Goal: Transaction & Acquisition: Purchase product/service

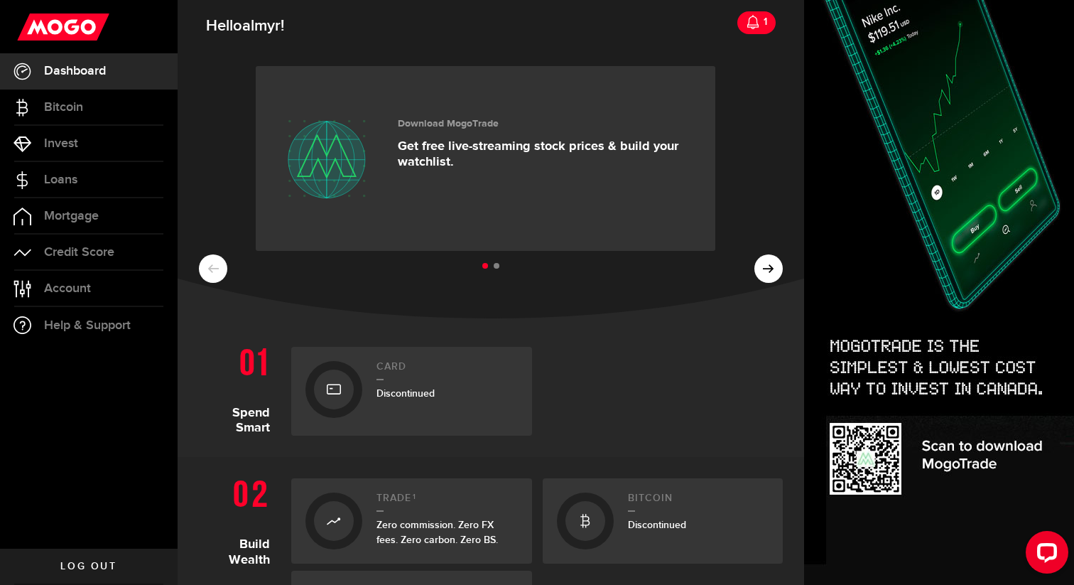
scroll to position [460, 0]
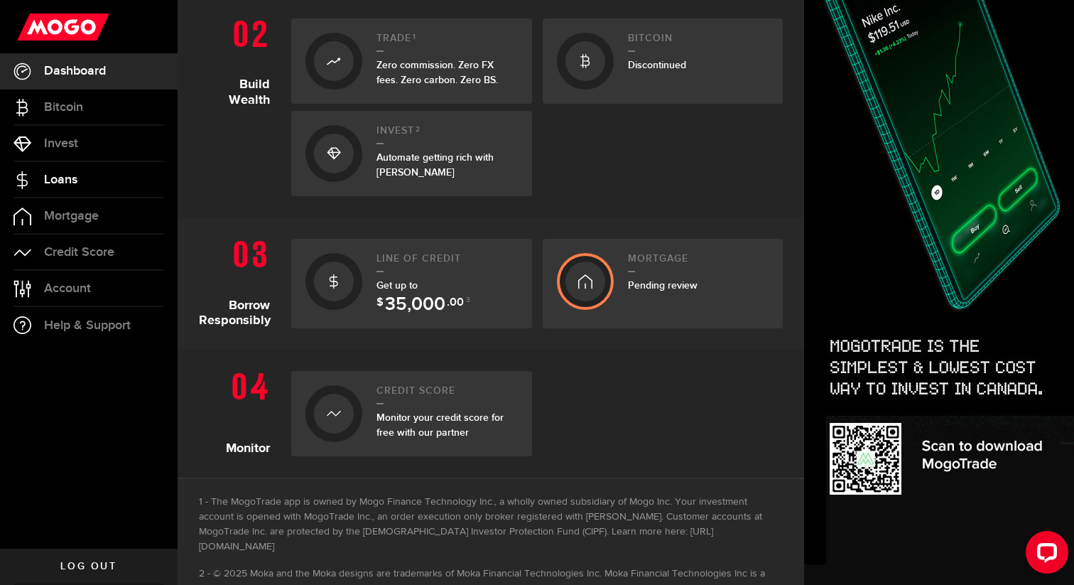
click at [76, 171] on link "Loans" at bounding box center [89, 180] width 178 height 36
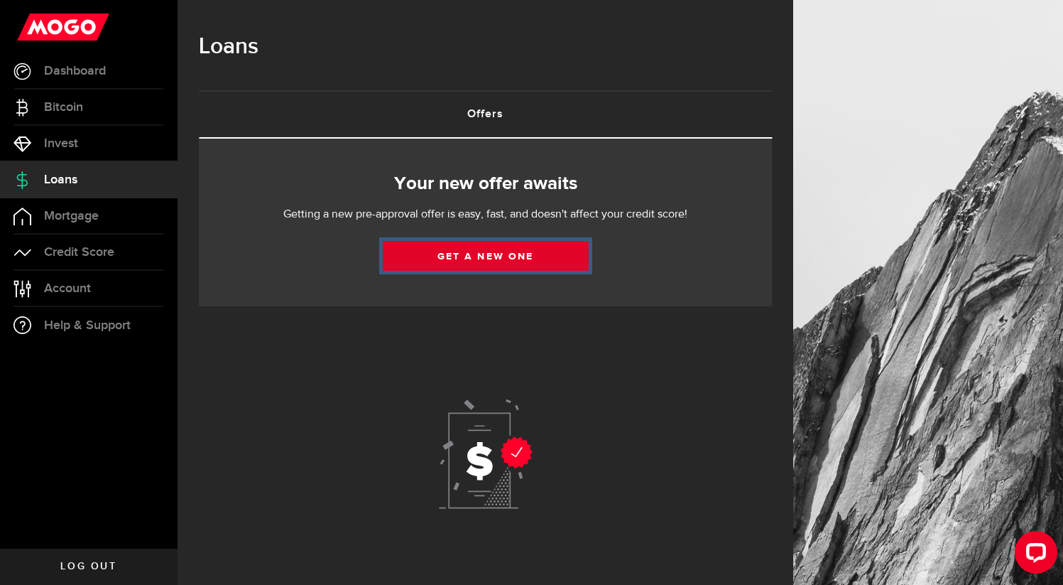
click at [464, 244] on link "Get a new one" at bounding box center [486, 256] width 206 height 30
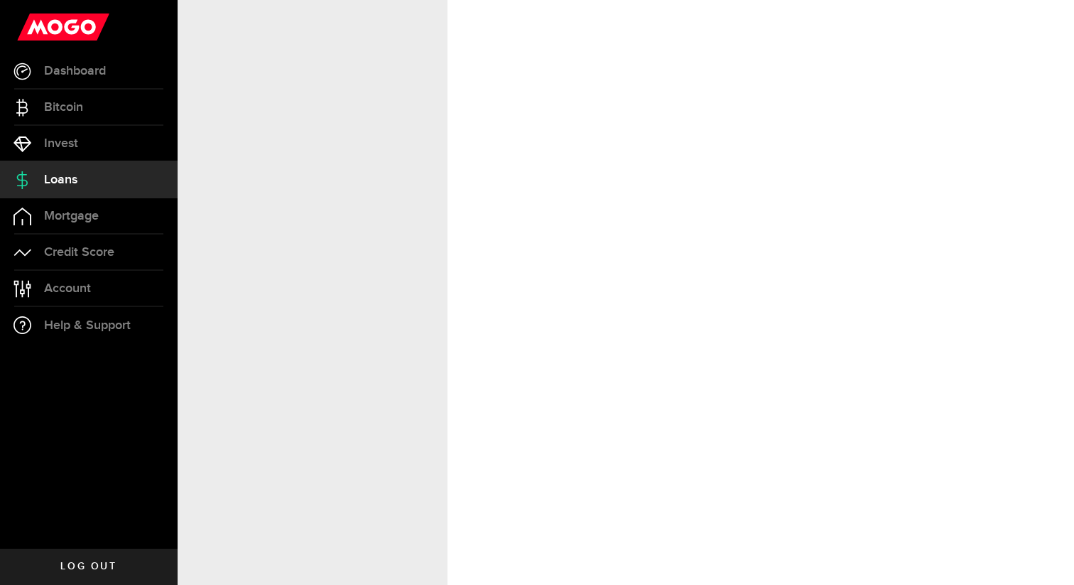
select select "Employed"
select select "1"
select select "0"
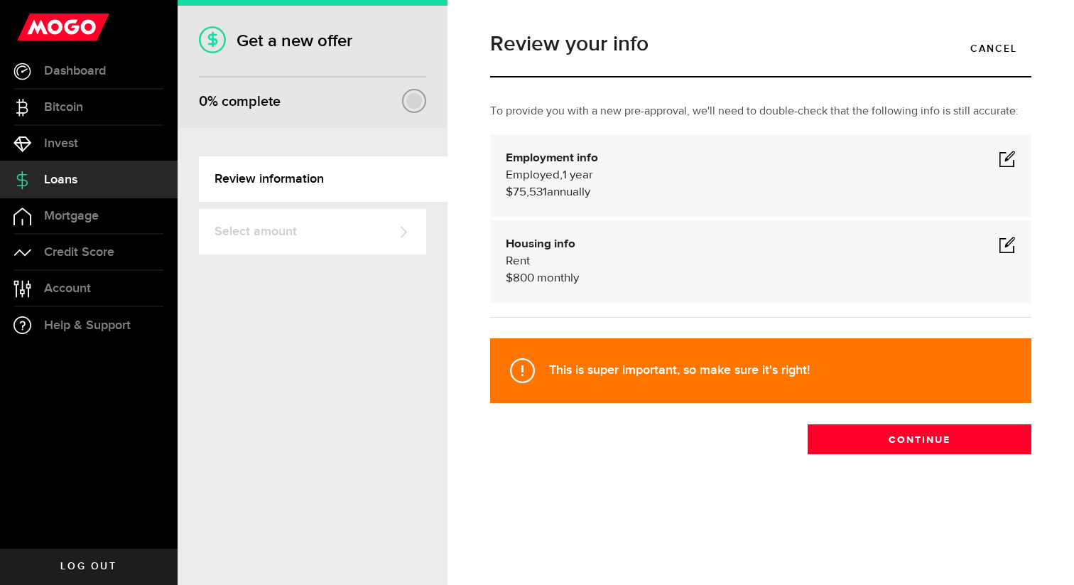
click at [1012, 160] on span at bounding box center [1007, 158] width 17 height 17
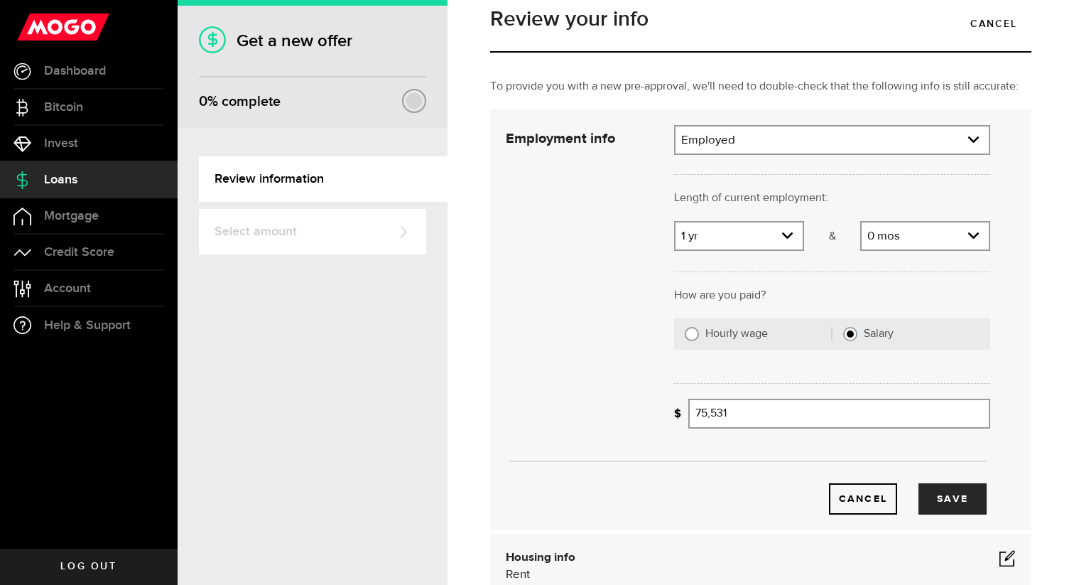
scroll to position [53, 0]
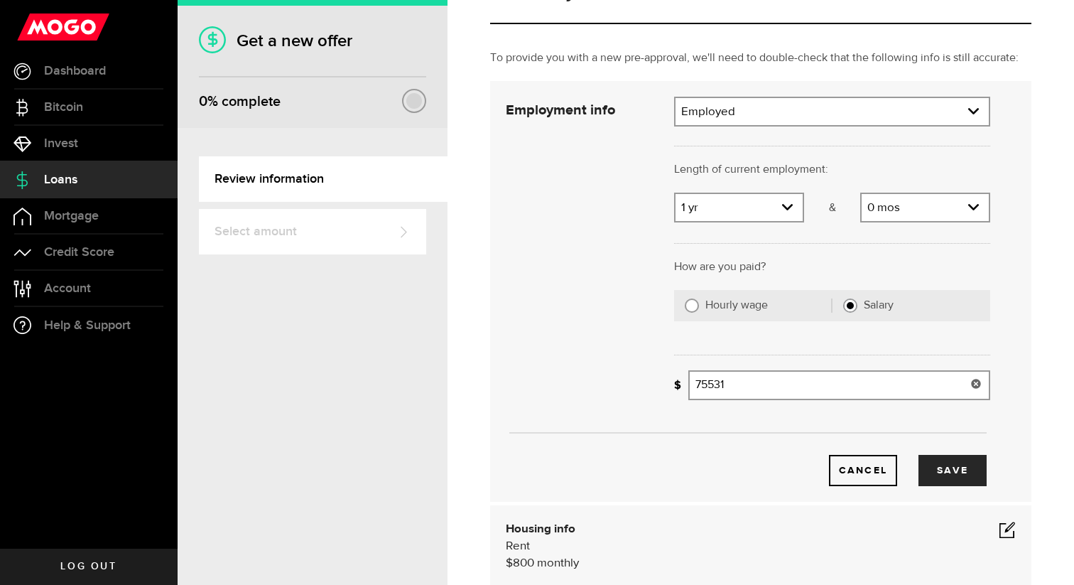
click at [705, 387] on input "75531" at bounding box center [839, 385] width 302 height 30
click at [707, 384] on input "77531" at bounding box center [839, 385] width 302 height 30
type input "77,431"
click at [943, 470] on button "Save" at bounding box center [952, 470] width 68 height 31
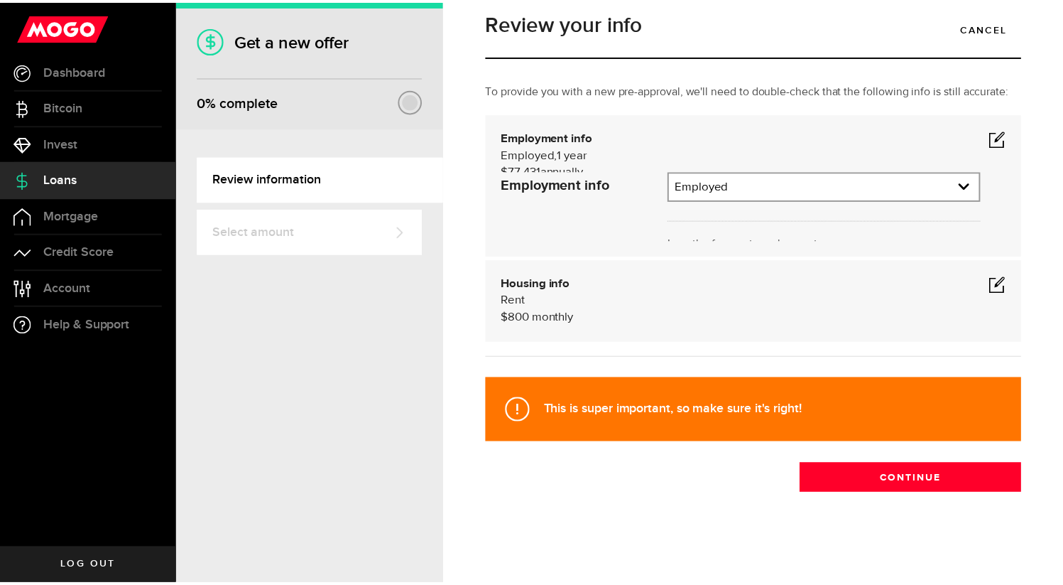
scroll to position [0, 0]
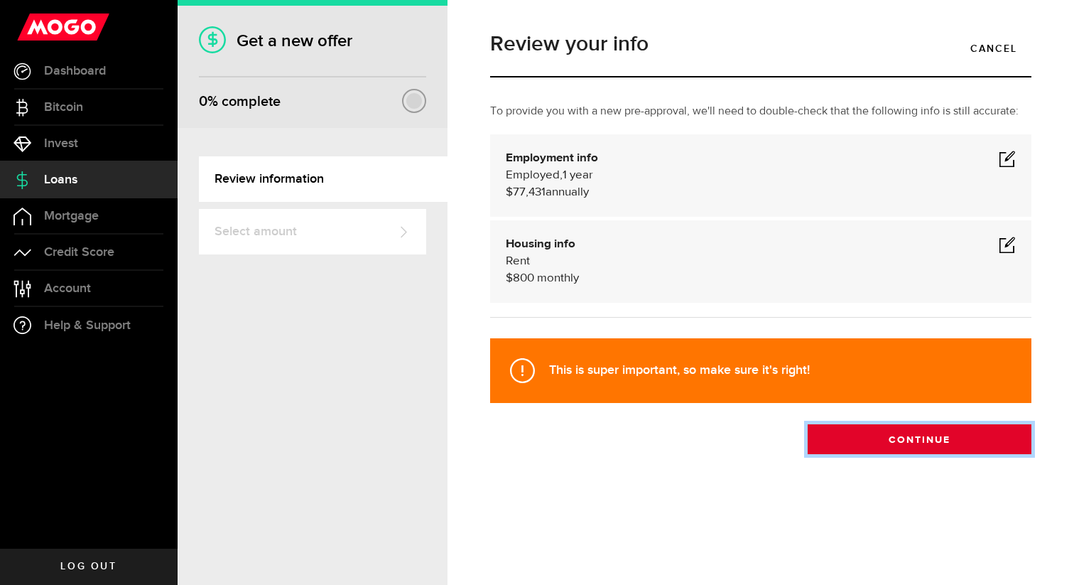
click at [907, 445] on button "Continue" at bounding box center [920, 439] width 224 height 30
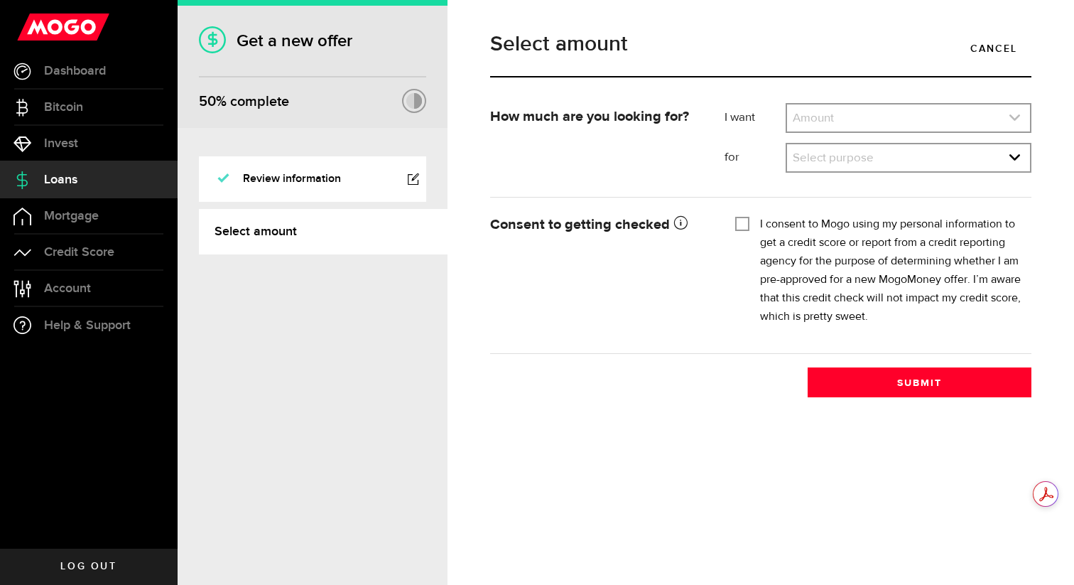
click at [841, 105] on link "expand select" at bounding box center [908, 117] width 243 height 27
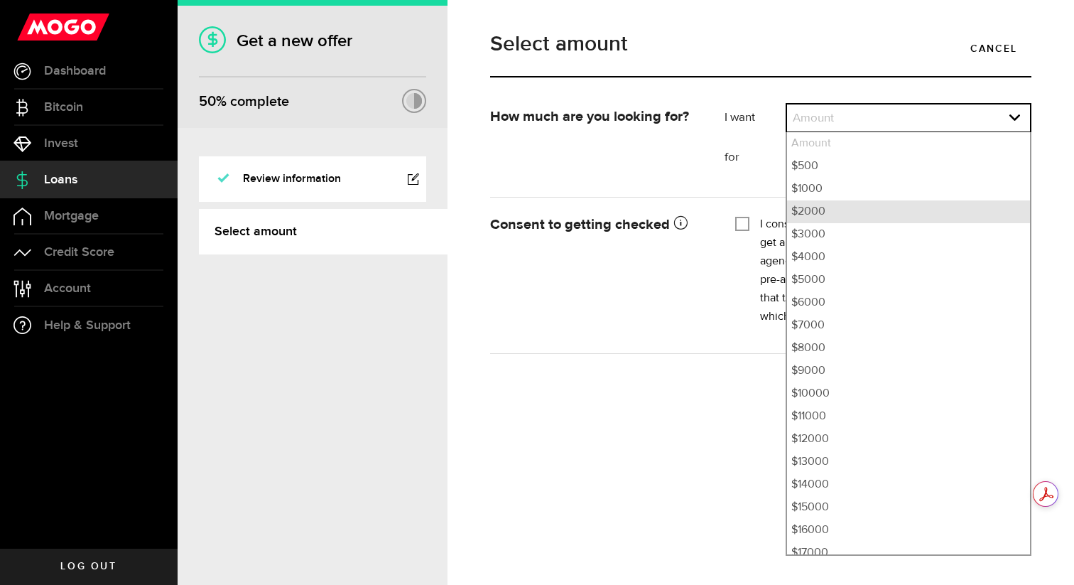
click at [818, 206] on li "$2000" at bounding box center [908, 211] width 243 height 23
select select "2000"
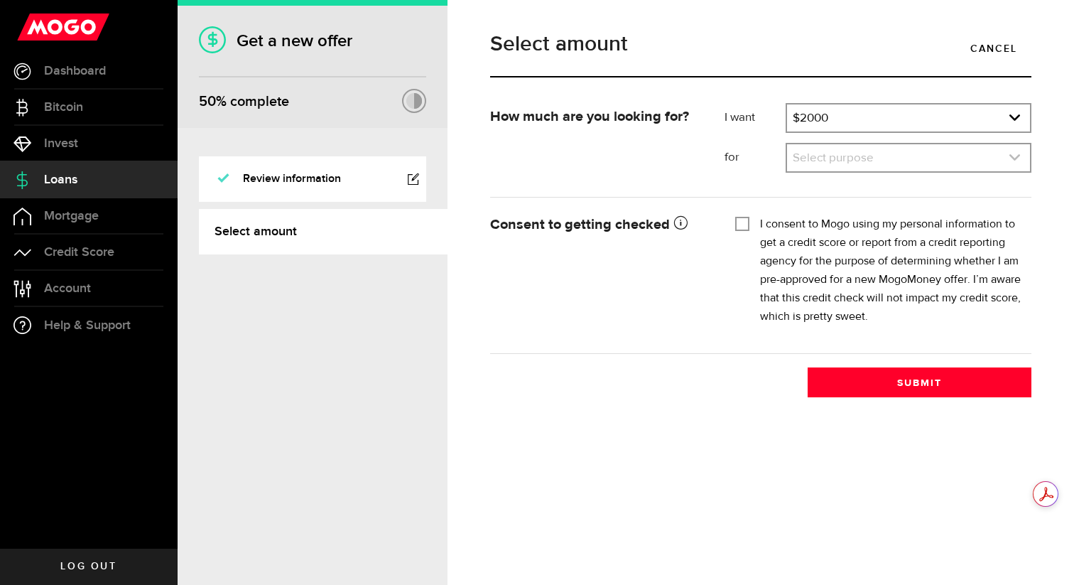
click at [834, 157] on link "expand select" at bounding box center [908, 157] width 243 height 27
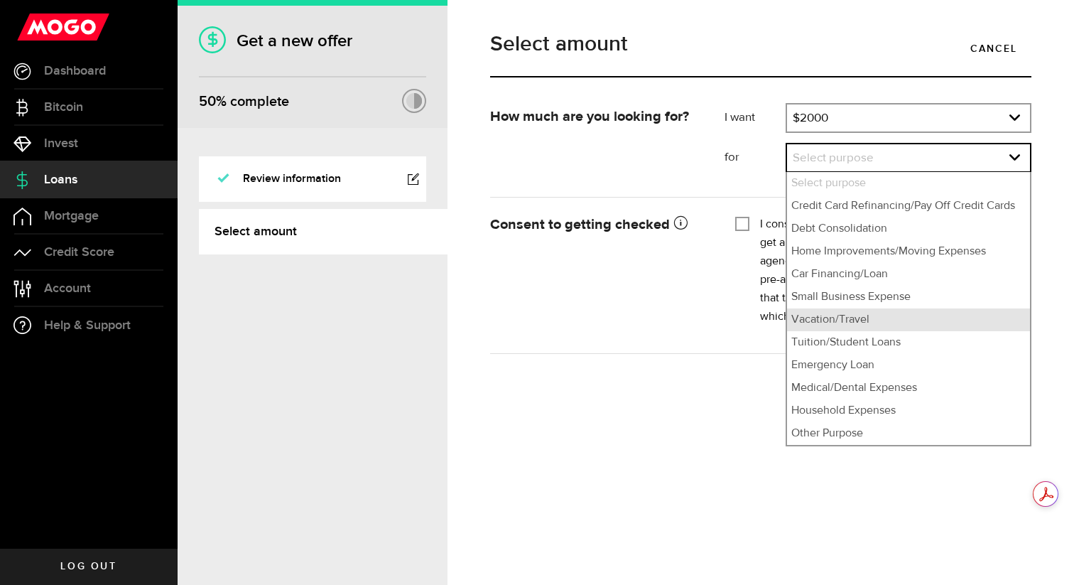
click at [863, 316] on li "Vacation/Travel" at bounding box center [908, 319] width 243 height 23
select select "Vacation/Travel"
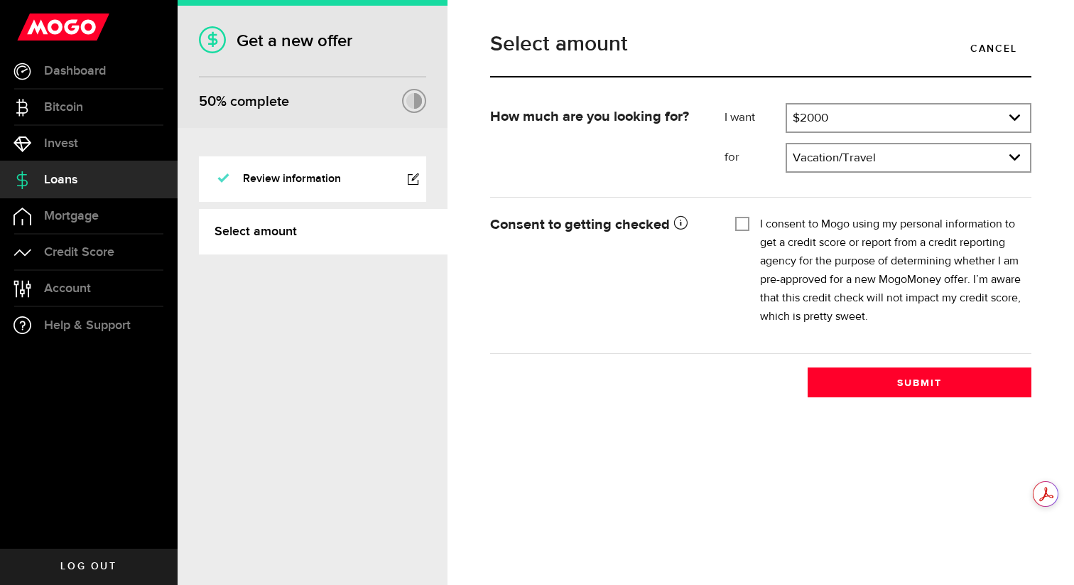
click at [736, 225] on input "I consent to Mogo using my personal information to get a credit score or report…" at bounding box center [742, 222] width 14 height 14
checkbox input "true"
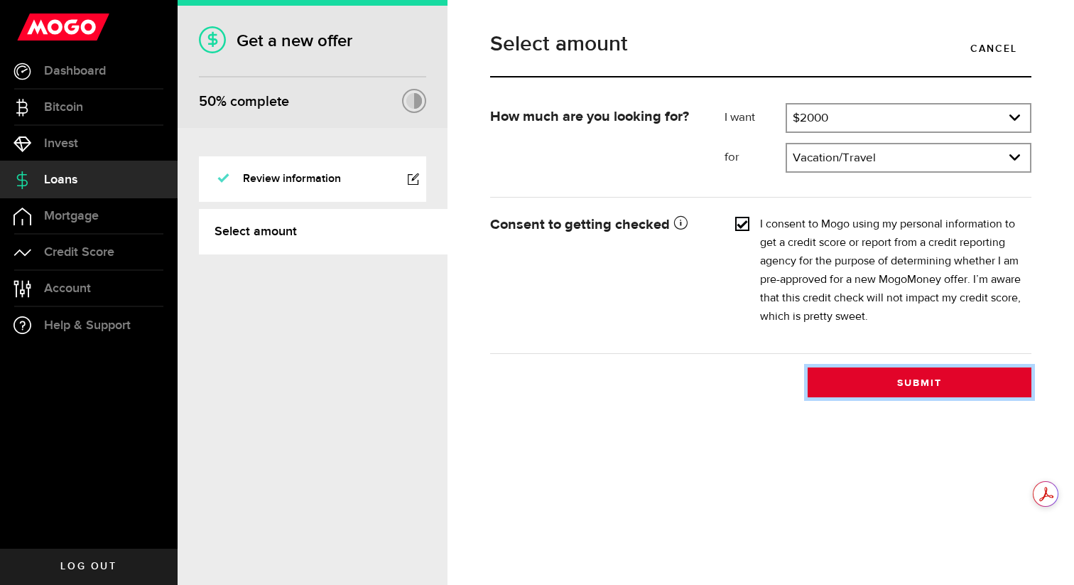
click at [881, 387] on button "Submit" at bounding box center [920, 382] width 224 height 30
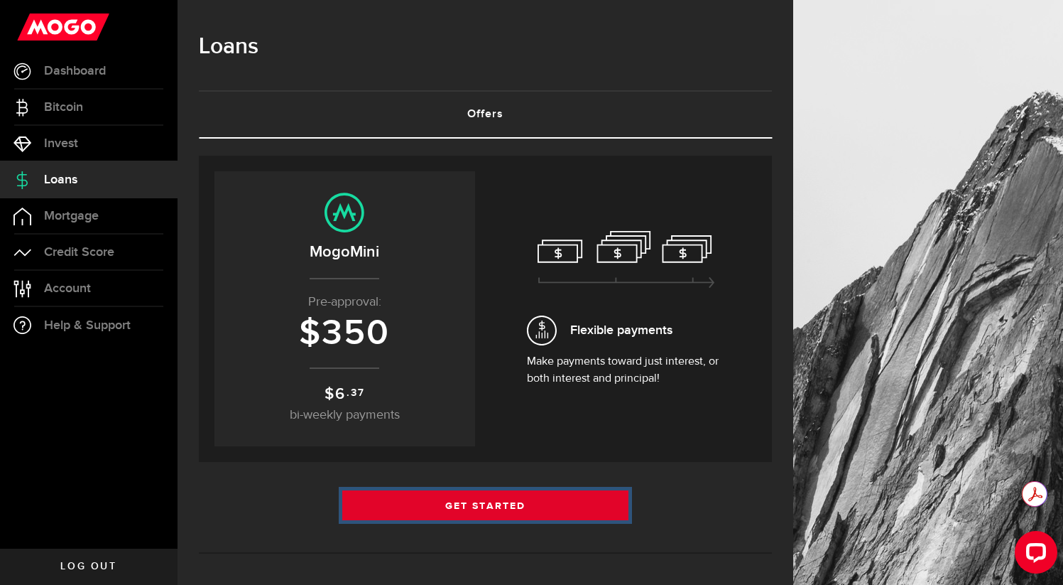
click at [465, 508] on link "Get Started" at bounding box center [485, 505] width 287 height 30
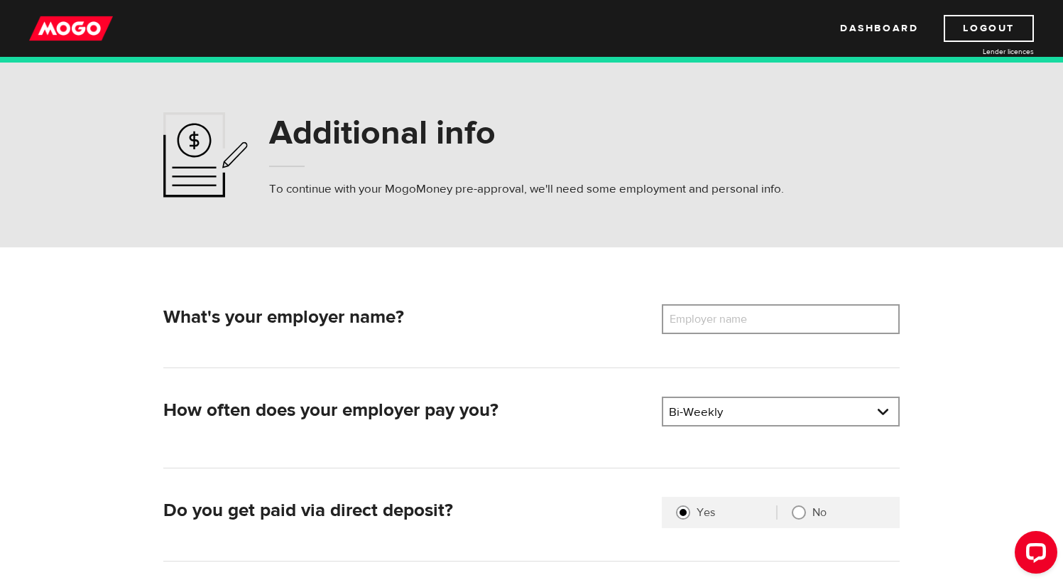
click at [661, 313] on div "Employer name Please enter your employer's name" at bounding box center [780, 319] width 249 height 30
click at [683, 313] on label "Employer name" at bounding box center [719, 319] width 114 height 30
click at [683, 313] on input "Employer name" at bounding box center [781, 319] width 238 height 30
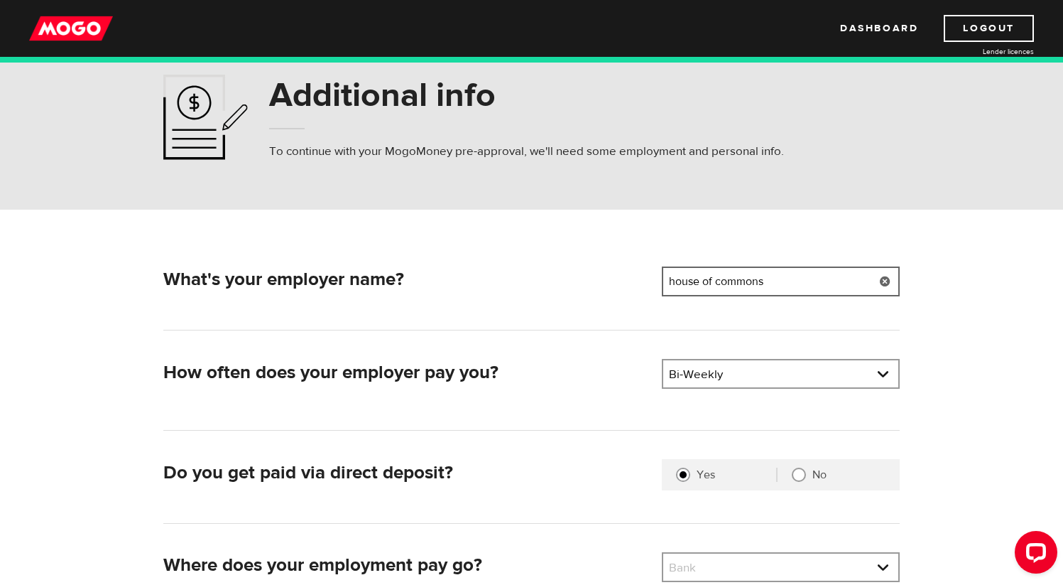
scroll to position [141, 0]
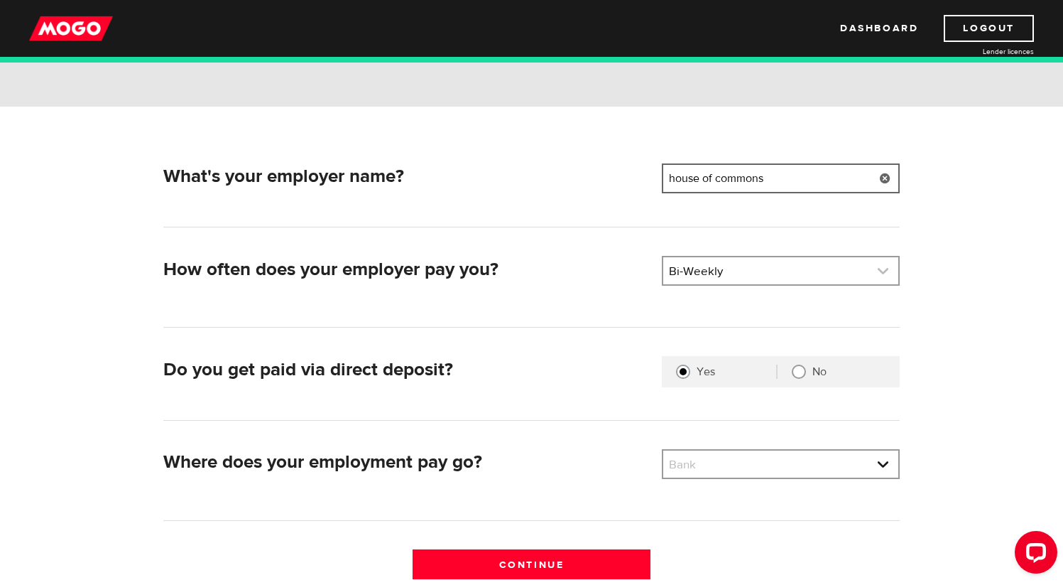
type input "house of commons"
click at [756, 269] on link at bounding box center [780, 270] width 235 height 27
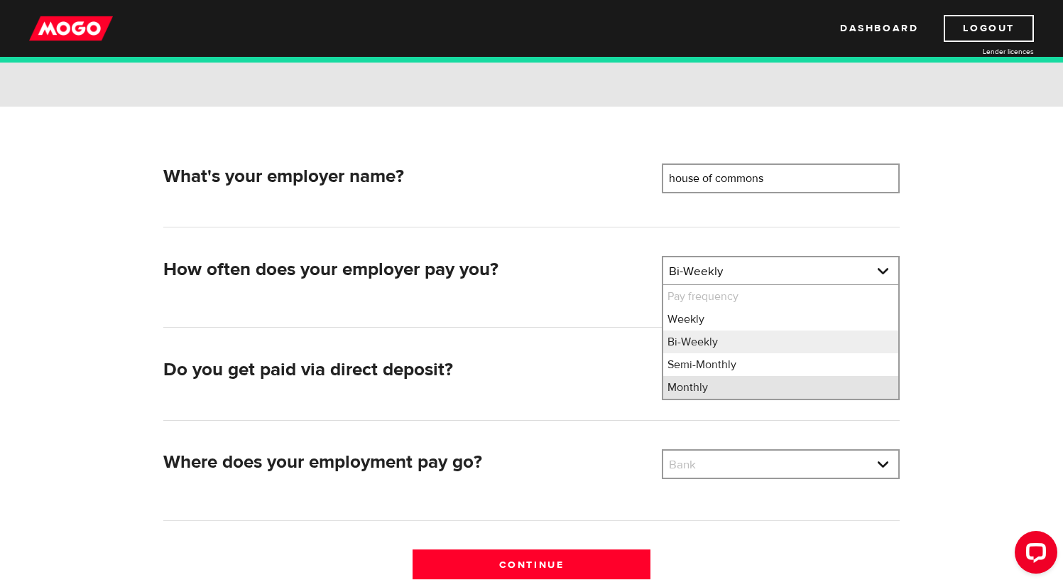
click at [695, 389] on li "Monthly" at bounding box center [780, 387] width 235 height 23
select select "4"
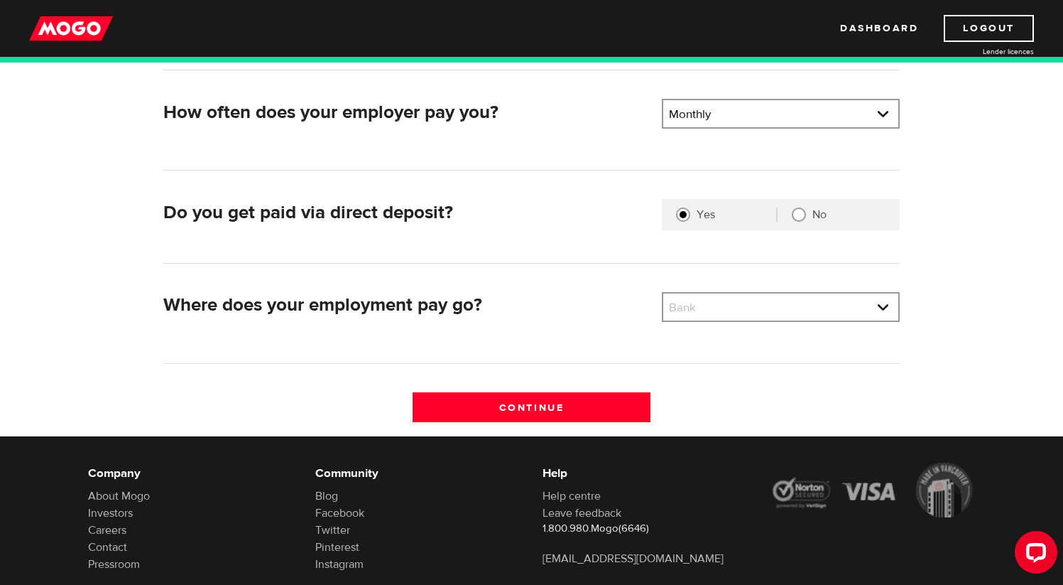
scroll to position [295, 0]
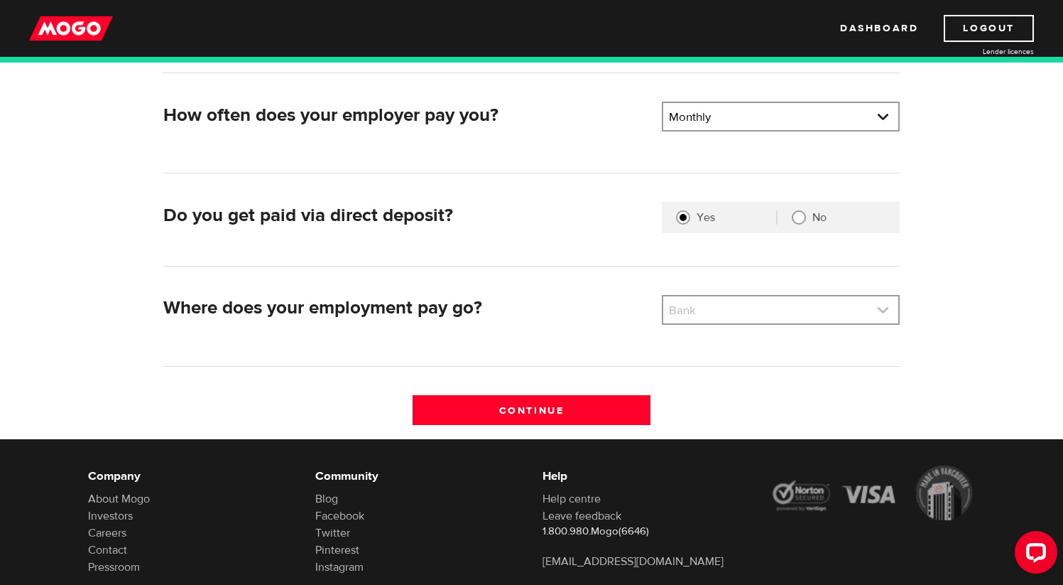
click at [727, 313] on link at bounding box center [780, 309] width 235 height 27
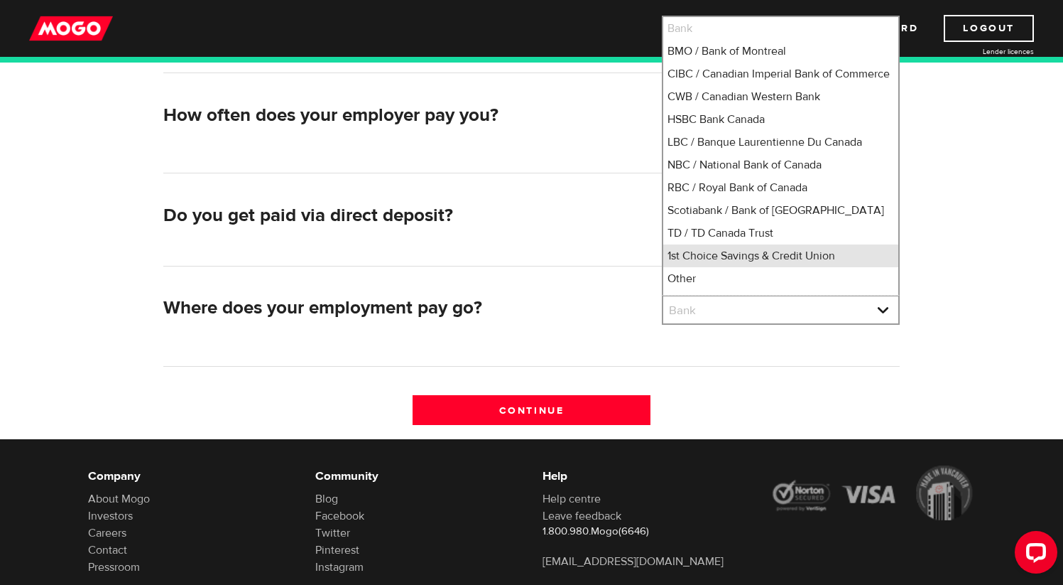
scroll to position [12, 0]
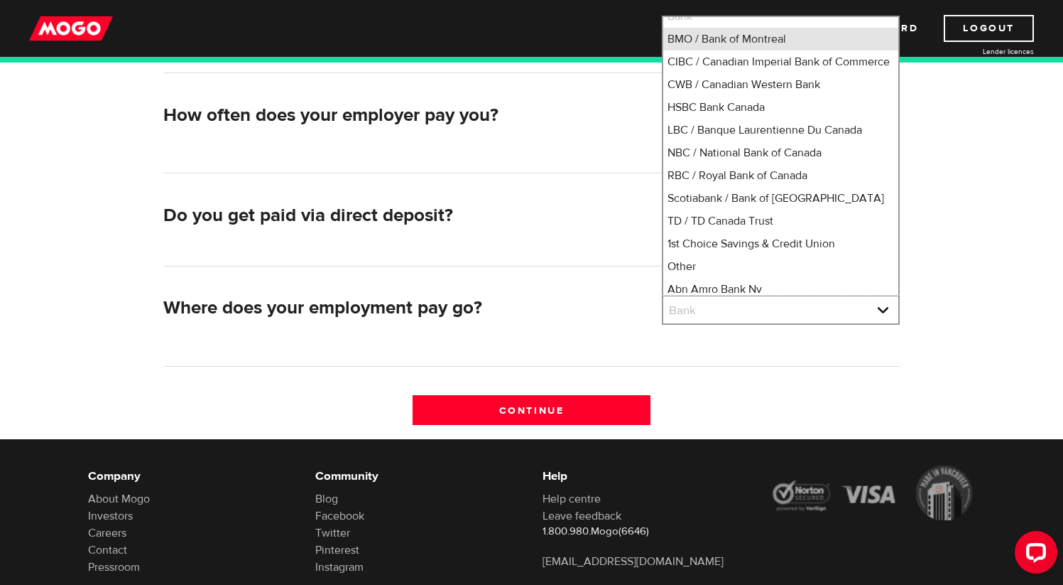
click at [737, 38] on li "BMO / Bank of Montreal" at bounding box center [780, 39] width 235 height 23
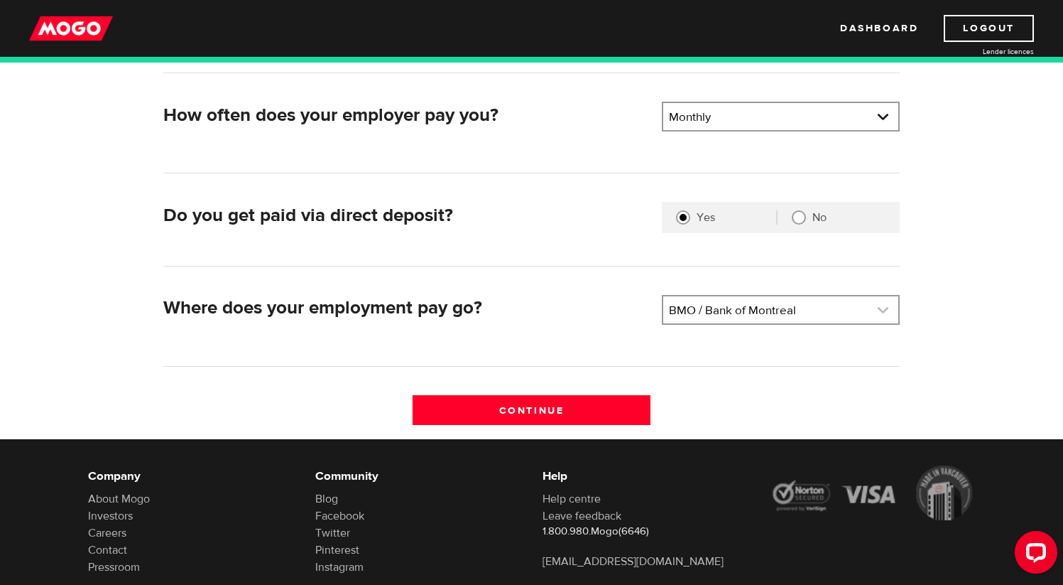
click at [717, 313] on link at bounding box center [780, 309] width 235 height 27
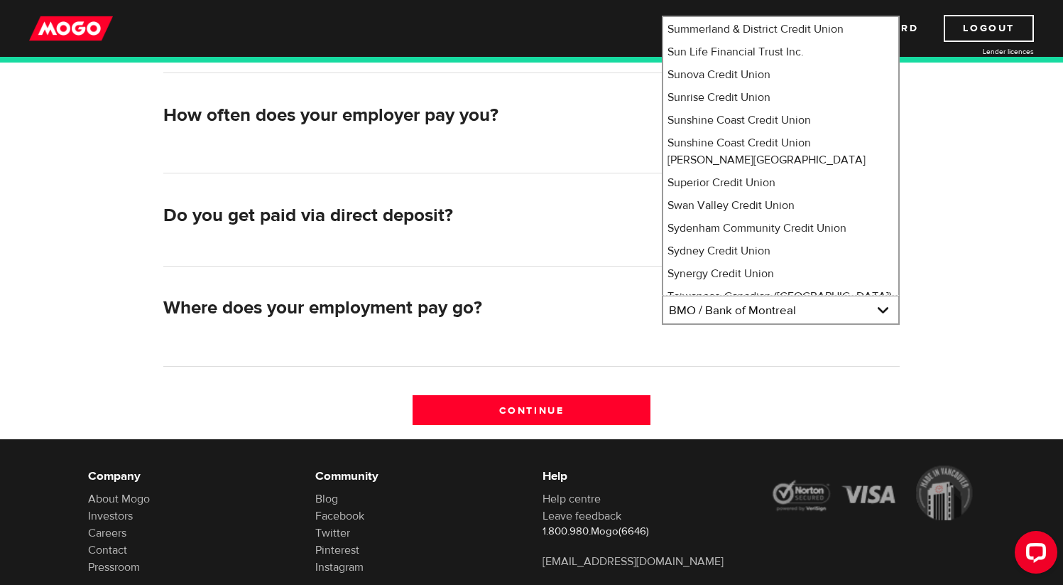
scroll to position [10216, 0]
click at [709, 371] on li "Tangerine" at bounding box center [780, 382] width 235 height 23
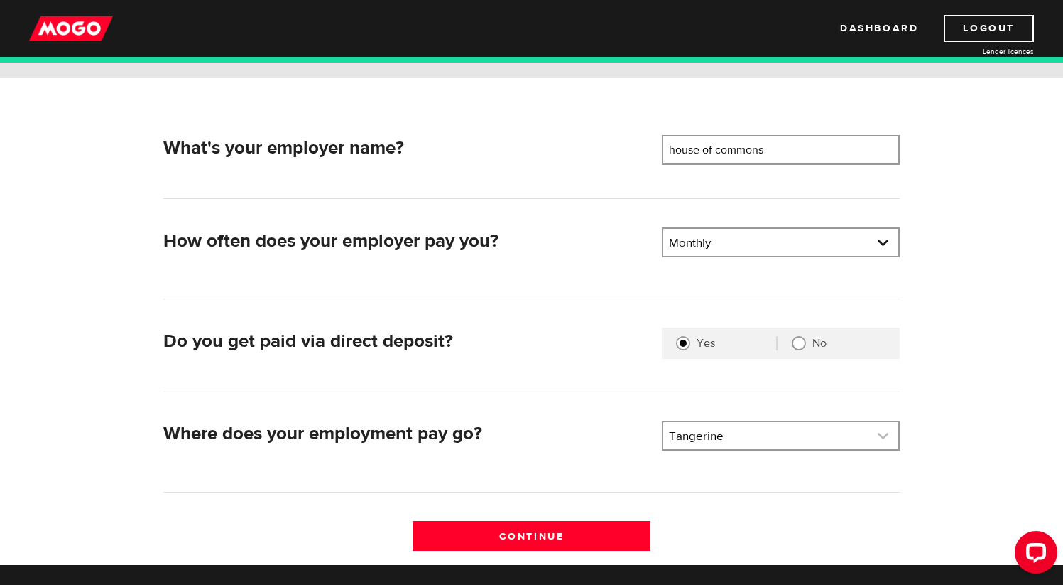
scroll to position [151, 0]
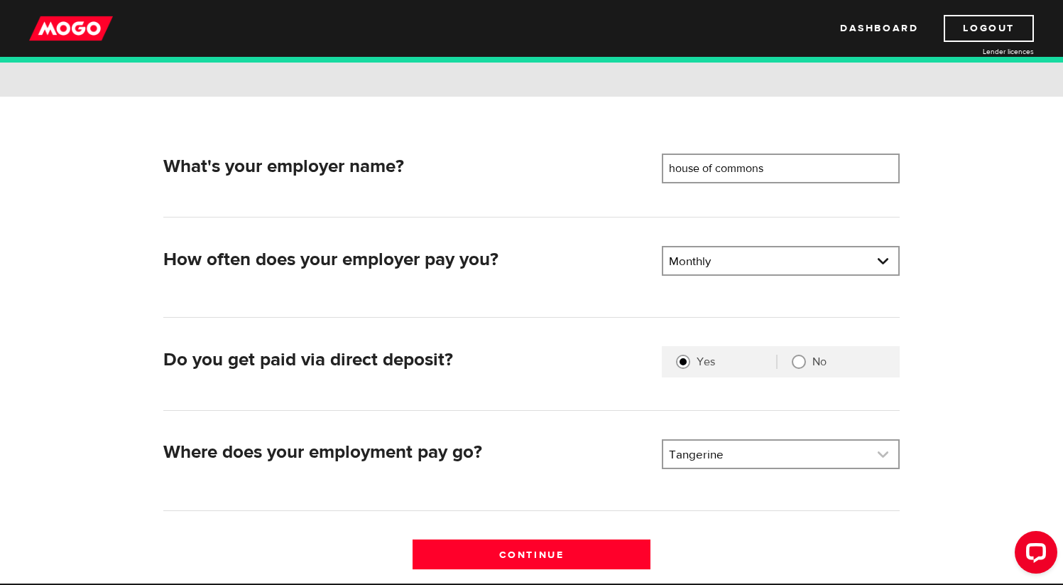
click at [761, 459] on link at bounding box center [780, 453] width 235 height 27
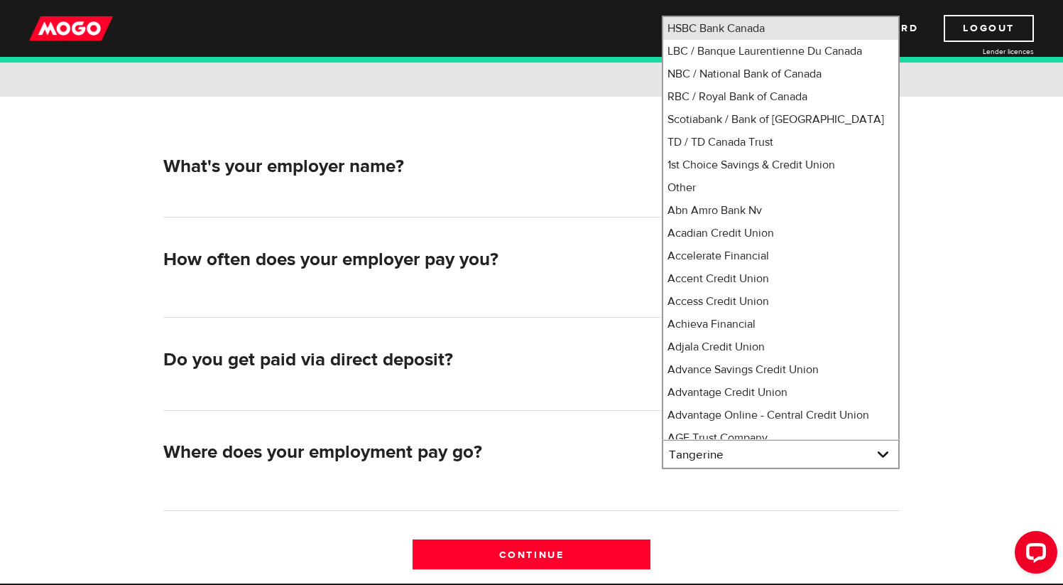
scroll to position [0, 0]
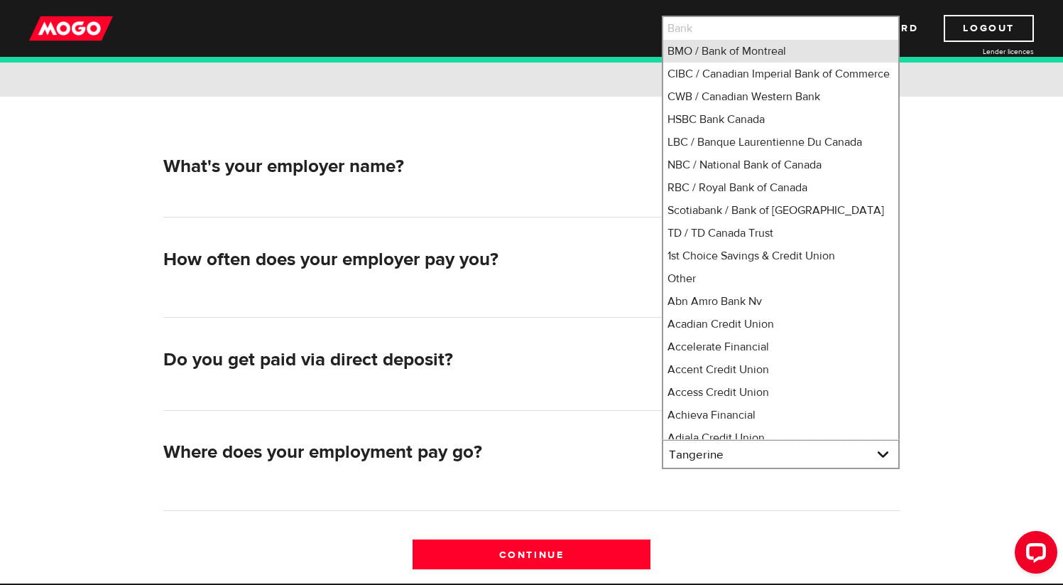
click at [715, 45] on li "BMO / Bank of Montreal" at bounding box center [780, 51] width 235 height 23
select select "1"
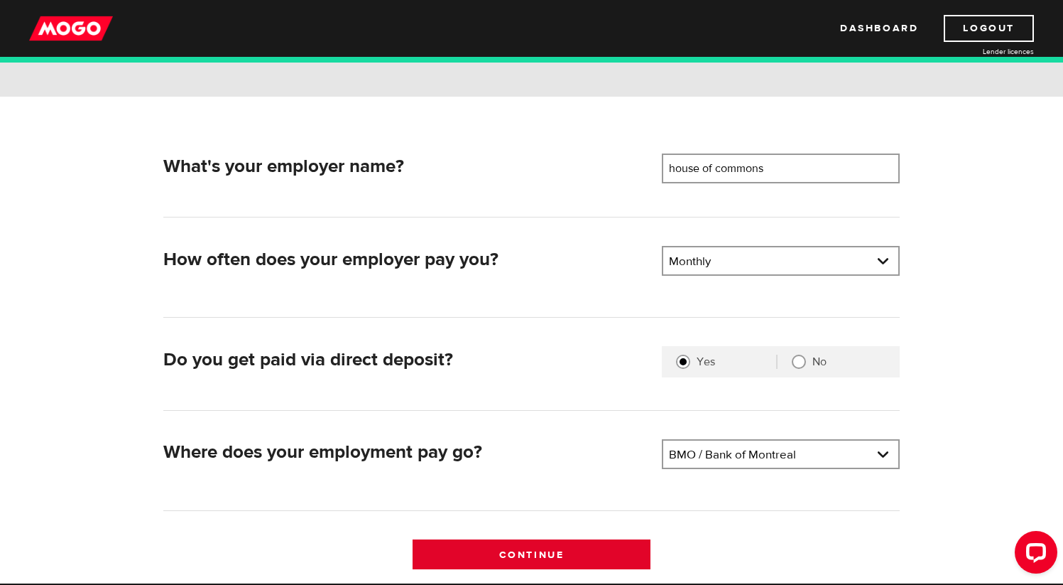
click at [577, 551] on input "Continue" at bounding box center [532, 554] width 238 height 30
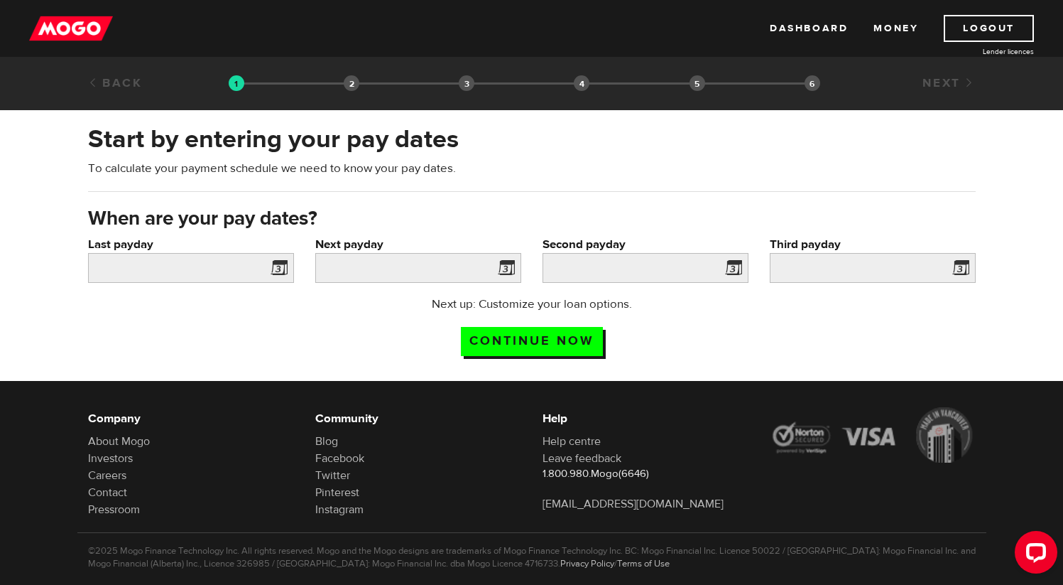
click at [285, 267] on span at bounding box center [276, 270] width 21 height 23
click at [278, 271] on span at bounding box center [276, 270] width 21 height 23
click at [147, 266] on input "Last payday" at bounding box center [191, 268] width 206 height 30
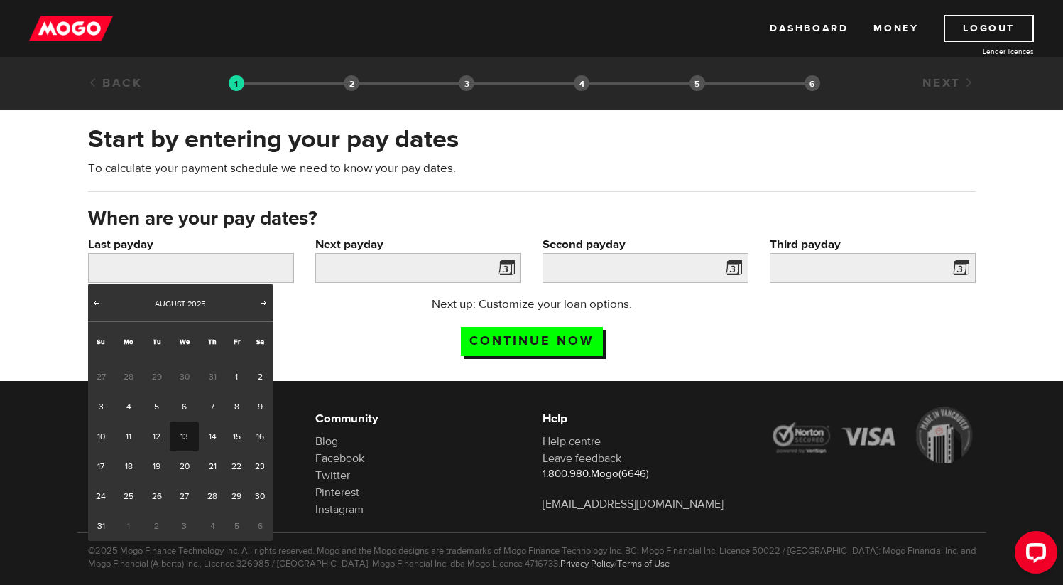
click at [184, 434] on link "13" at bounding box center [184, 436] width 29 height 30
type input "[DATE]"
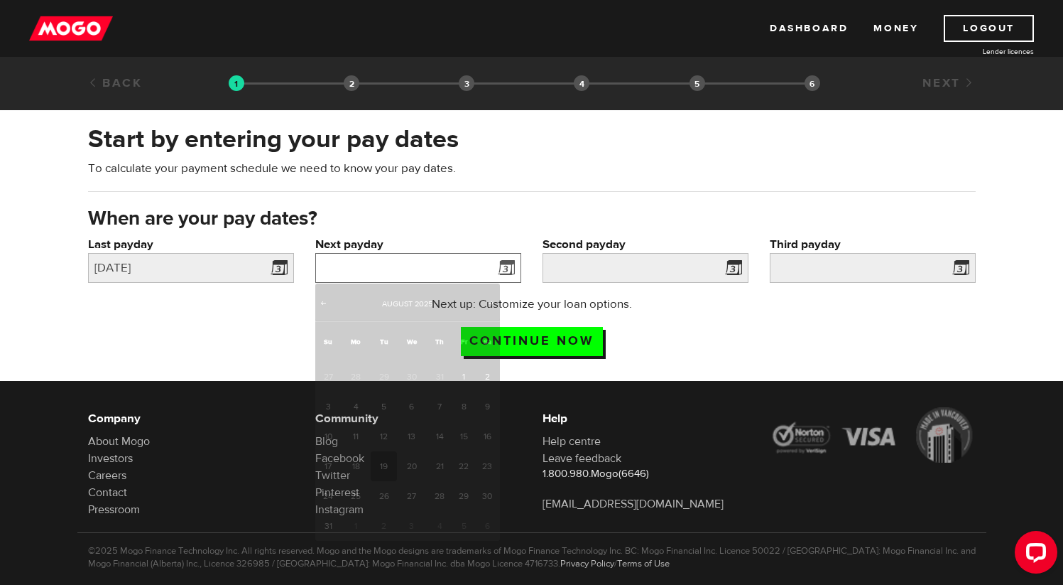
click at [487, 271] on input "Next payday" at bounding box center [418, 268] width 206 height 30
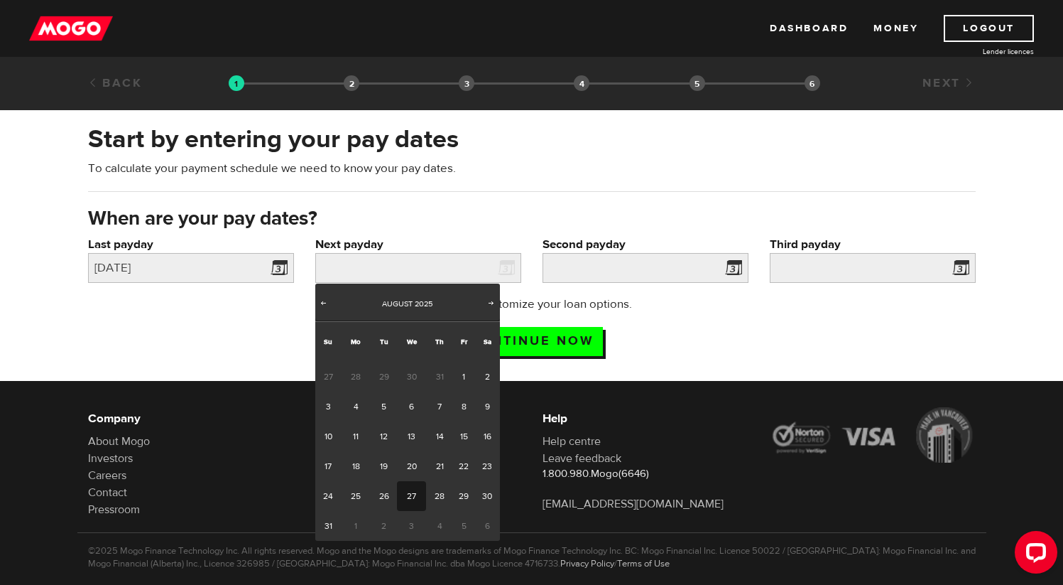
click at [415, 491] on link "27" at bounding box center [411, 496] width 29 height 30
type input "2025/08/27"
type input "2025/9/26"
type input "2025/10/26"
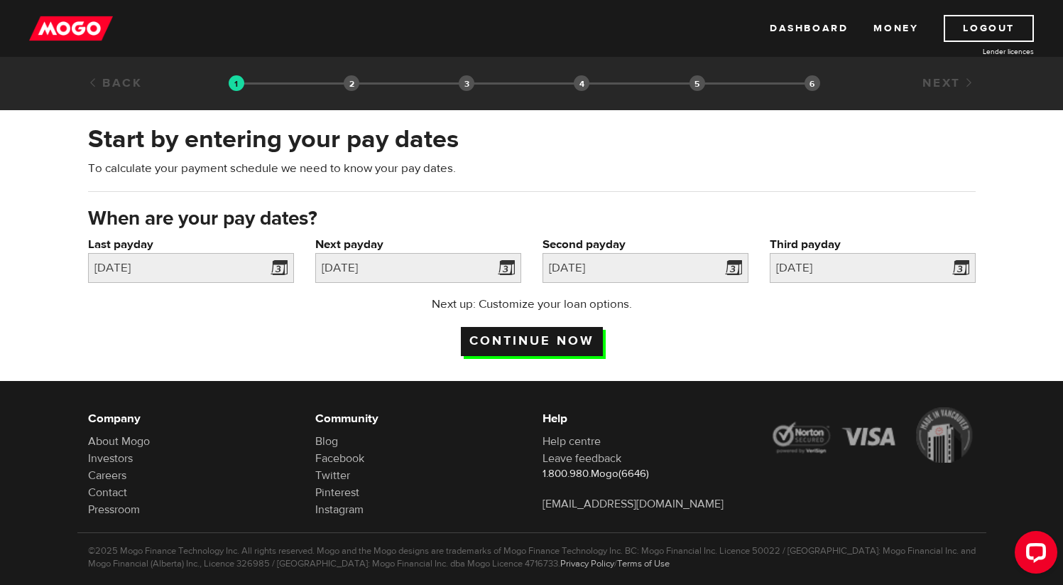
click at [563, 347] on input "Continue now" at bounding box center [532, 341] width 142 height 29
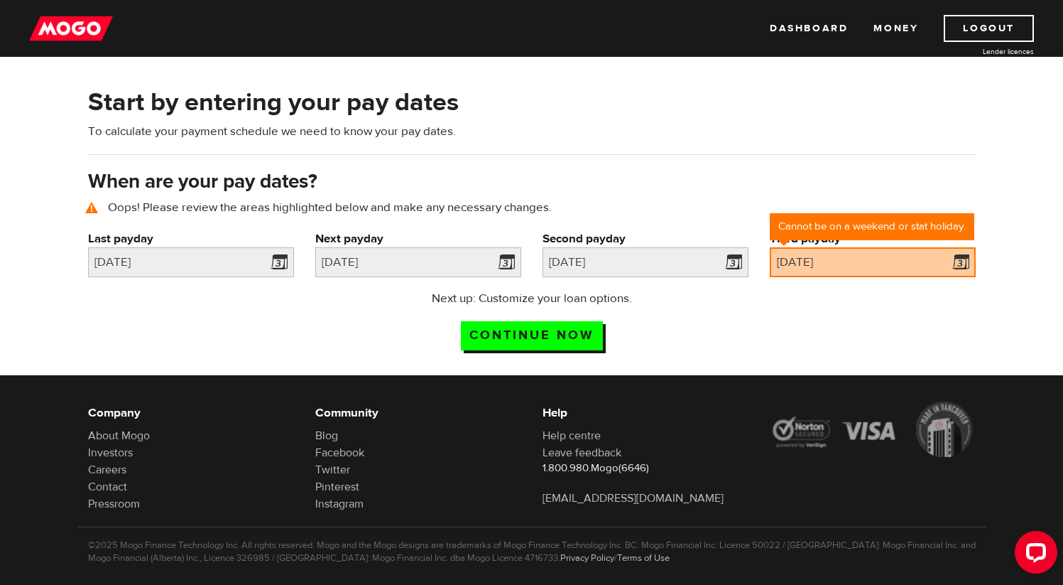
scroll to position [65, 0]
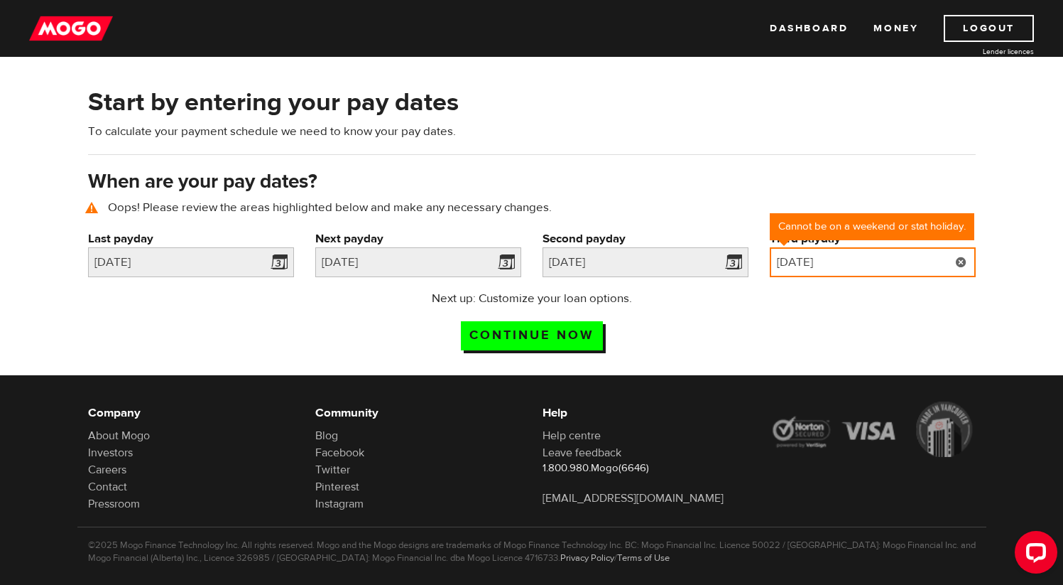
click at [839, 269] on input "[DATE]" at bounding box center [873, 262] width 206 height 30
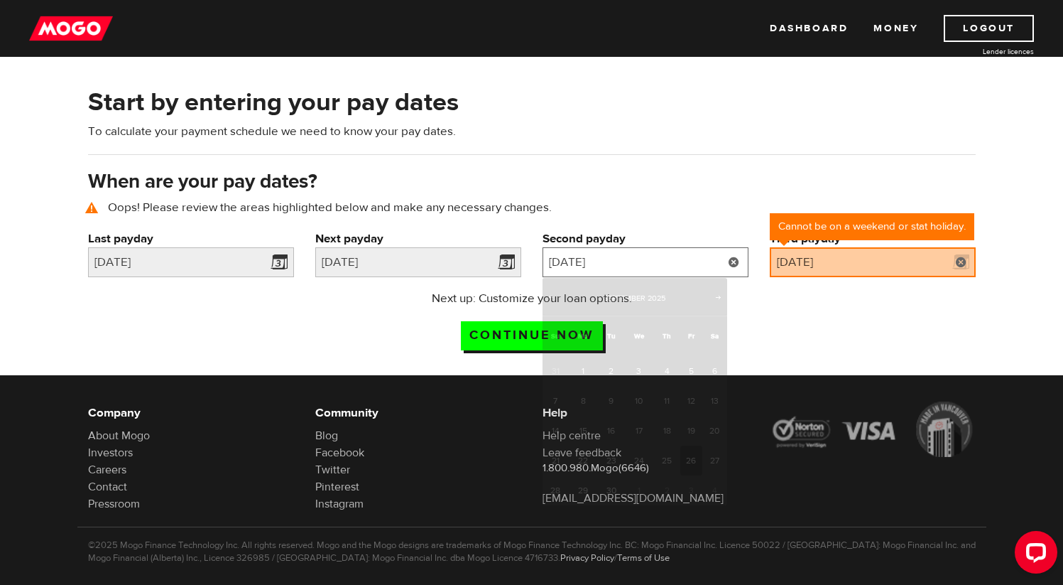
click at [593, 267] on input "2025/09/26" at bounding box center [646, 262] width 206 height 30
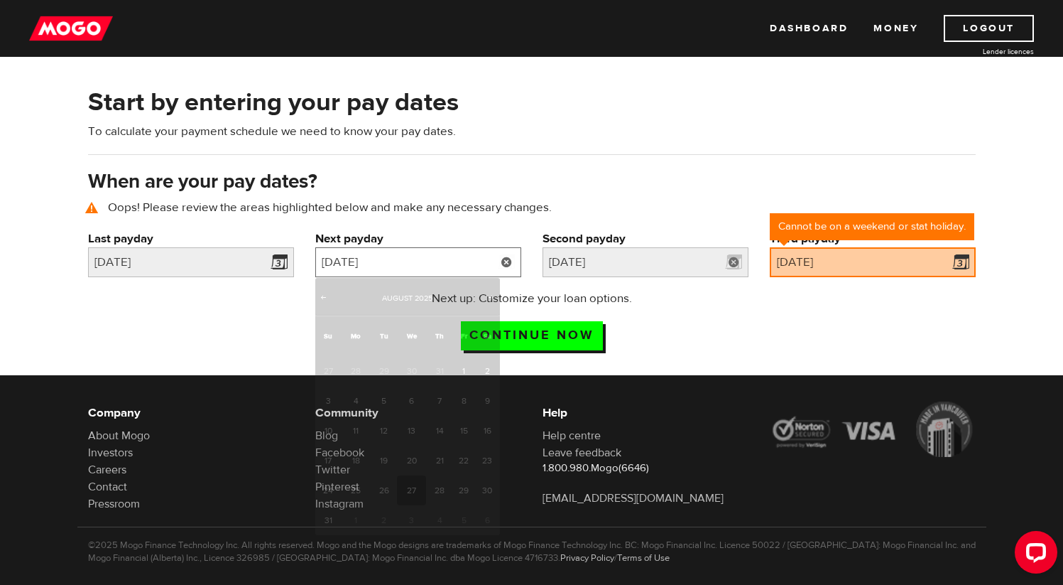
click at [457, 271] on input "[DATE]" at bounding box center [418, 262] width 206 height 30
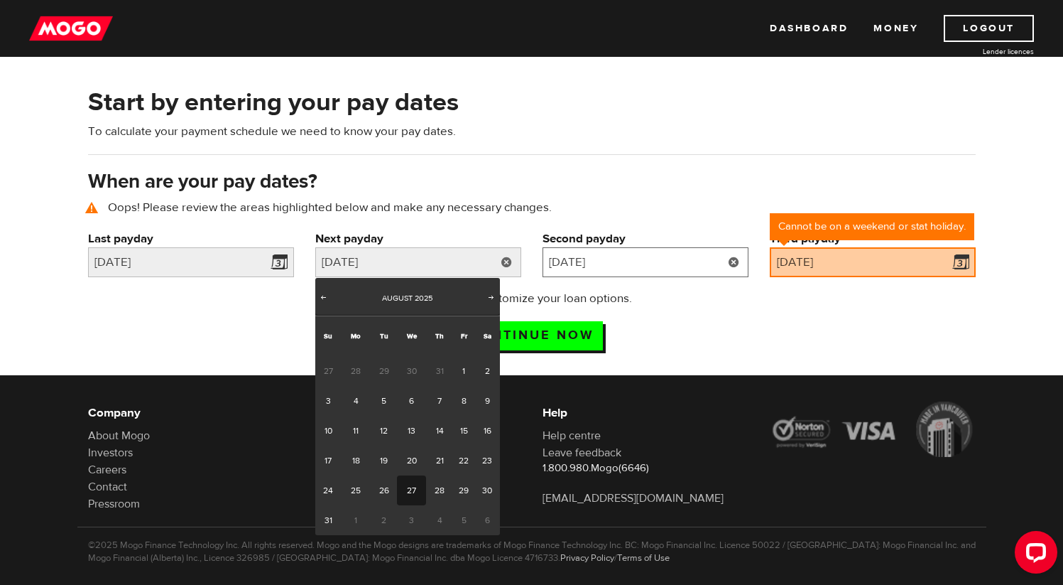
click at [623, 266] on input "2025/09/26" at bounding box center [646, 262] width 206 height 30
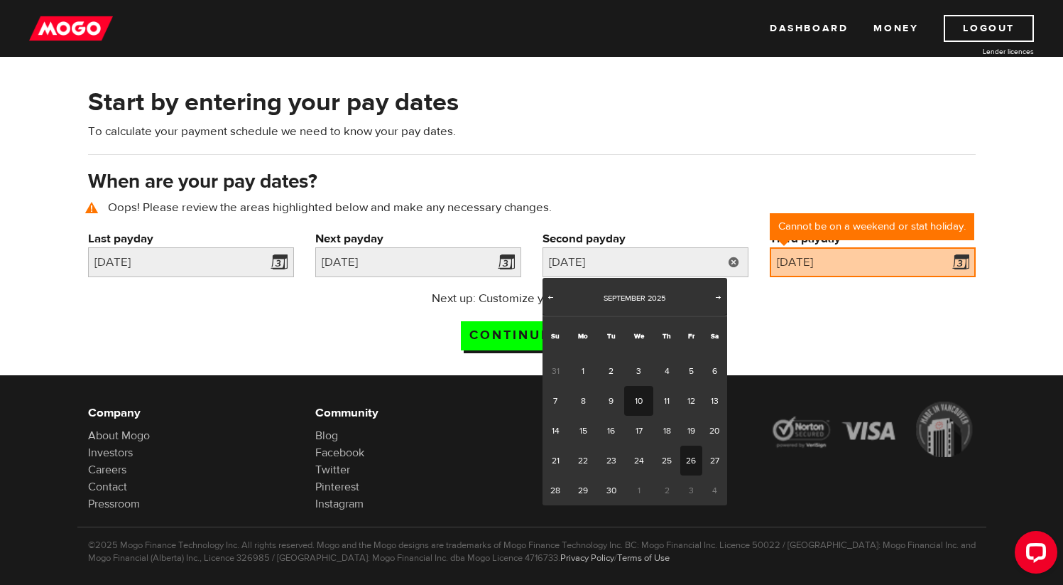
click at [640, 407] on link "10" at bounding box center [638, 401] width 29 height 30
type input "2025/09/10"
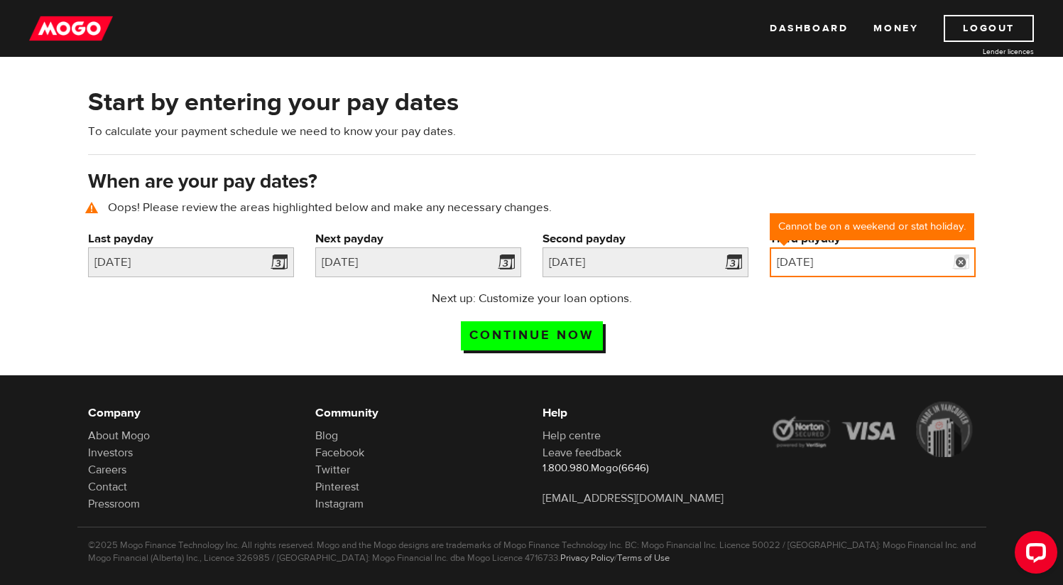
click at [837, 264] on input "2025/10/26" at bounding box center [873, 262] width 206 height 30
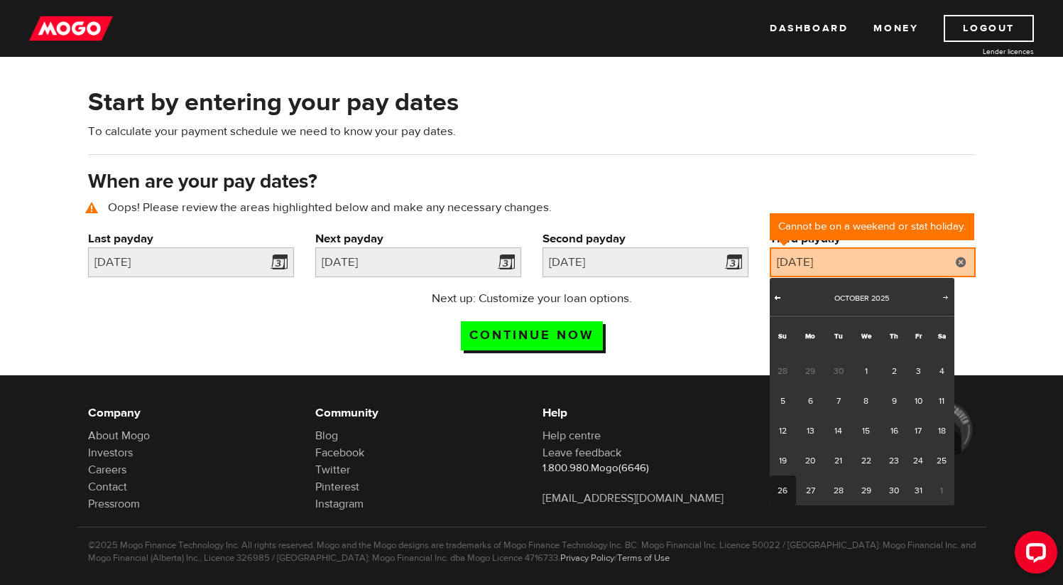
click at [782, 295] on span "Prev" at bounding box center [777, 296] width 11 height 11
click at [866, 448] on link "24" at bounding box center [866, 460] width 29 height 30
type input "2025/09/24"
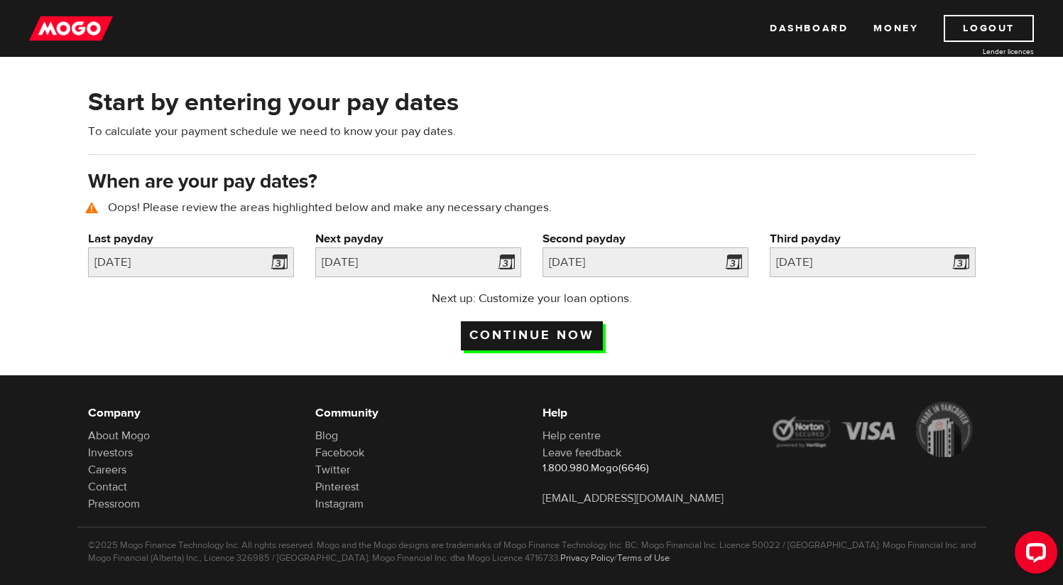
click at [564, 335] on input "Continue now" at bounding box center [532, 335] width 142 height 29
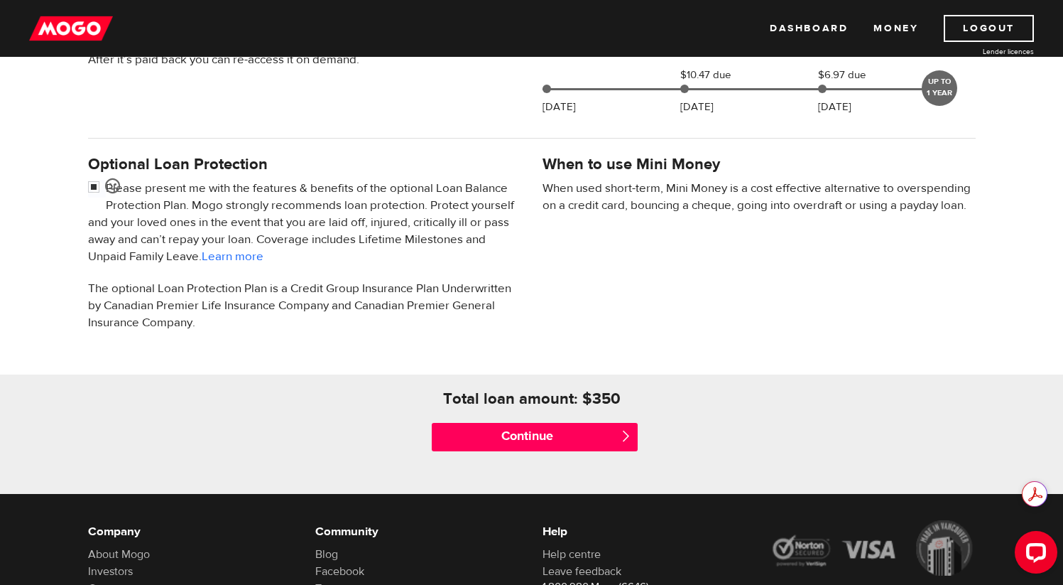
scroll to position [418, 0]
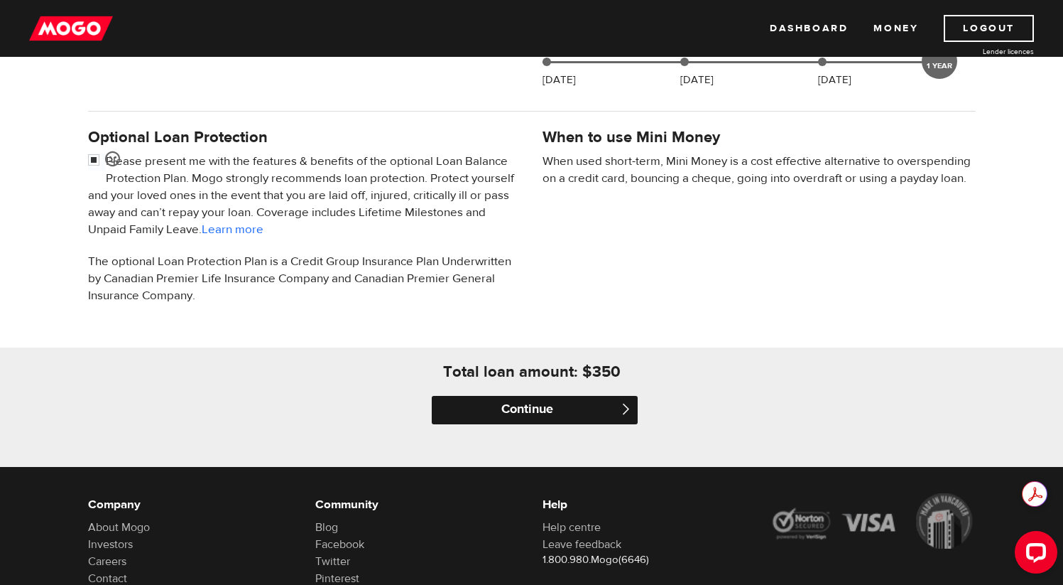
click at [609, 414] on input "Continue" at bounding box center [535, 410] width 206 height 28
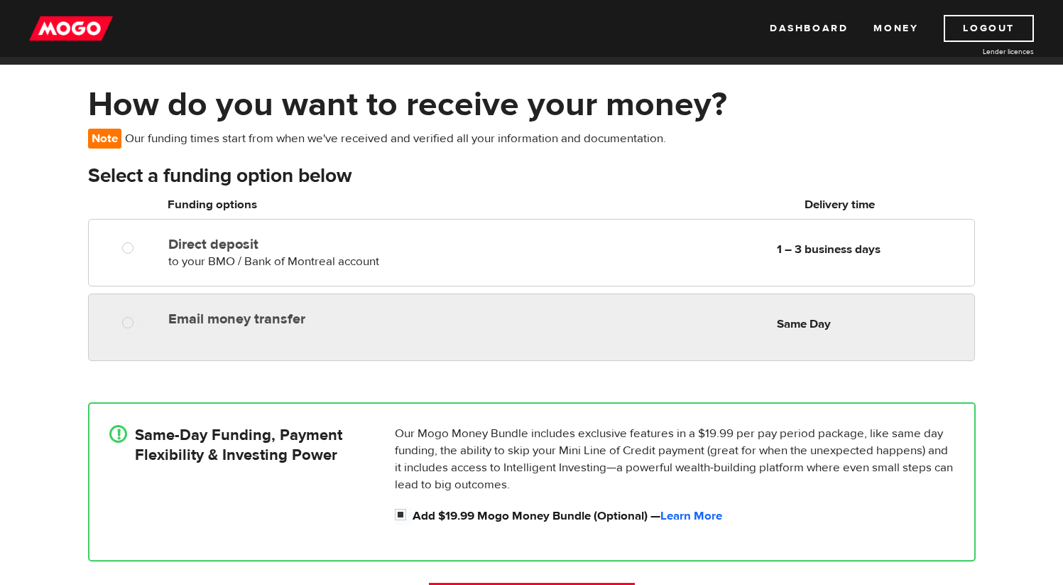
scroll to position [82, 0]
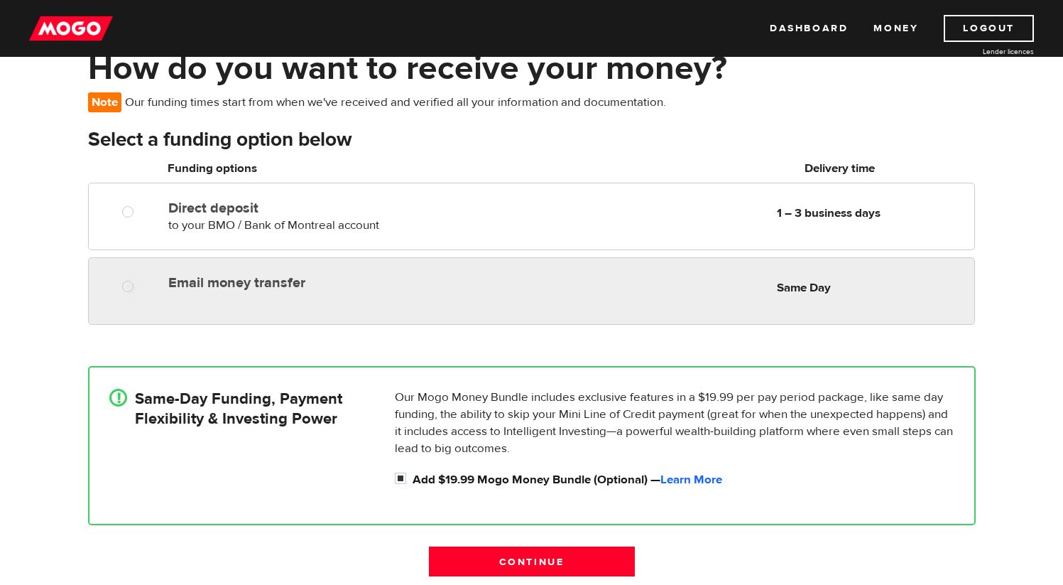
radio input "true"
click at [478, 292] on div "Email money transfer Delivery in Same Day Same Day" at bounding box center [568, 283] width 811 height 28
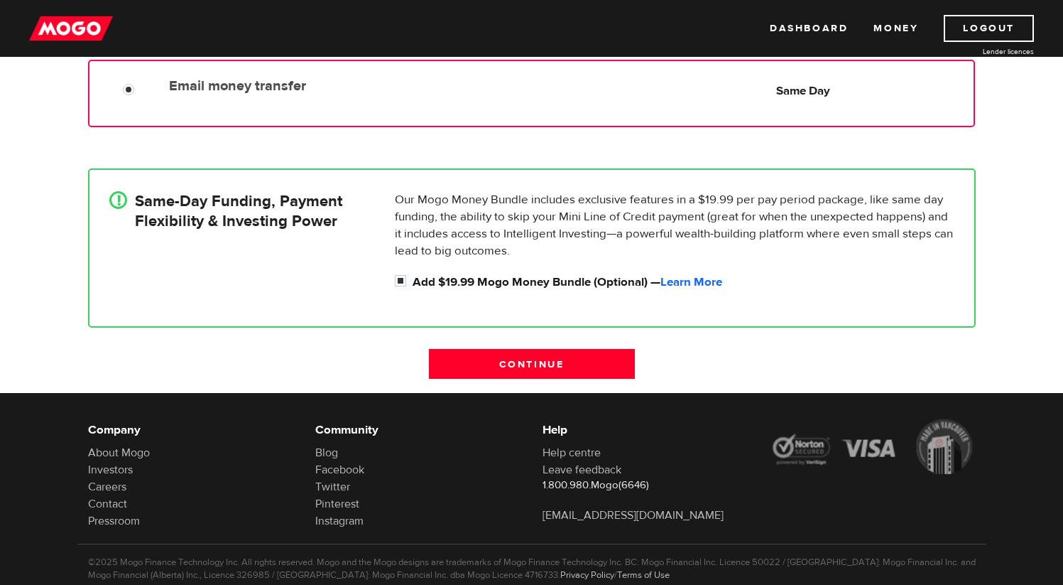
scroll to position [291, 0]
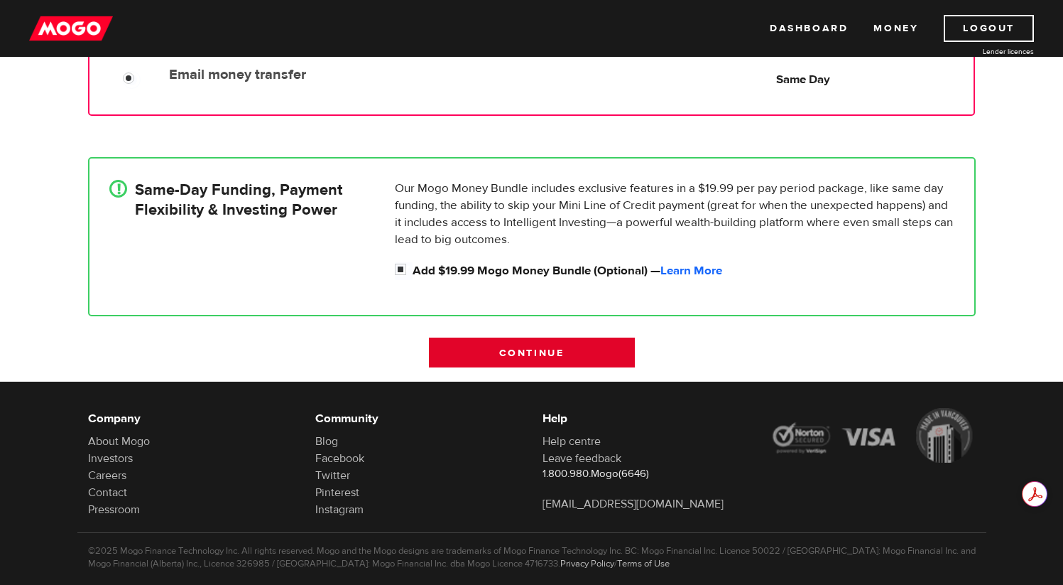
click at [526, 351] on input "Continue" at bounding box center [532, 352] width 206 height 30
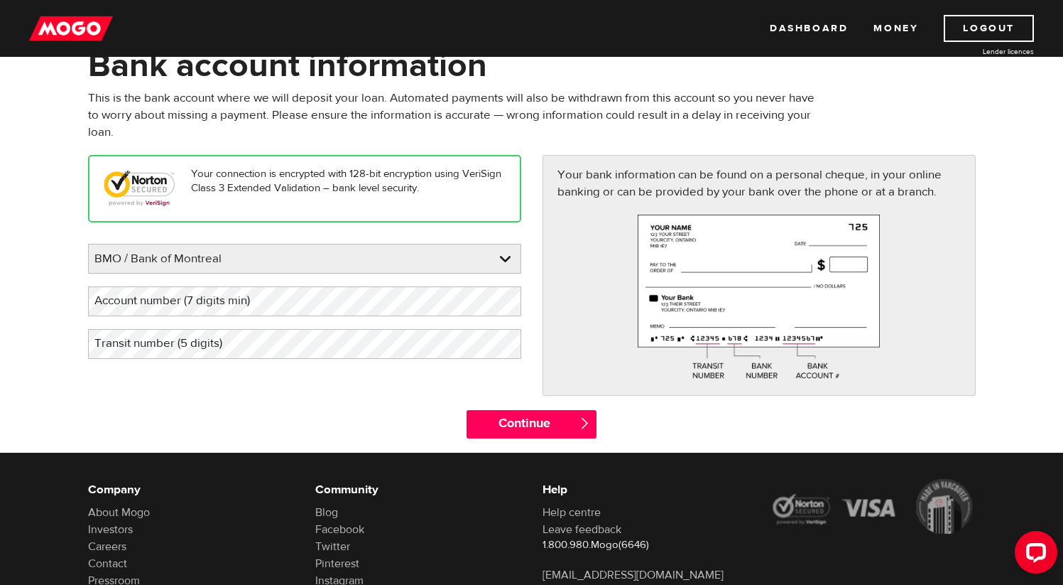
scroll to position [86, 0]
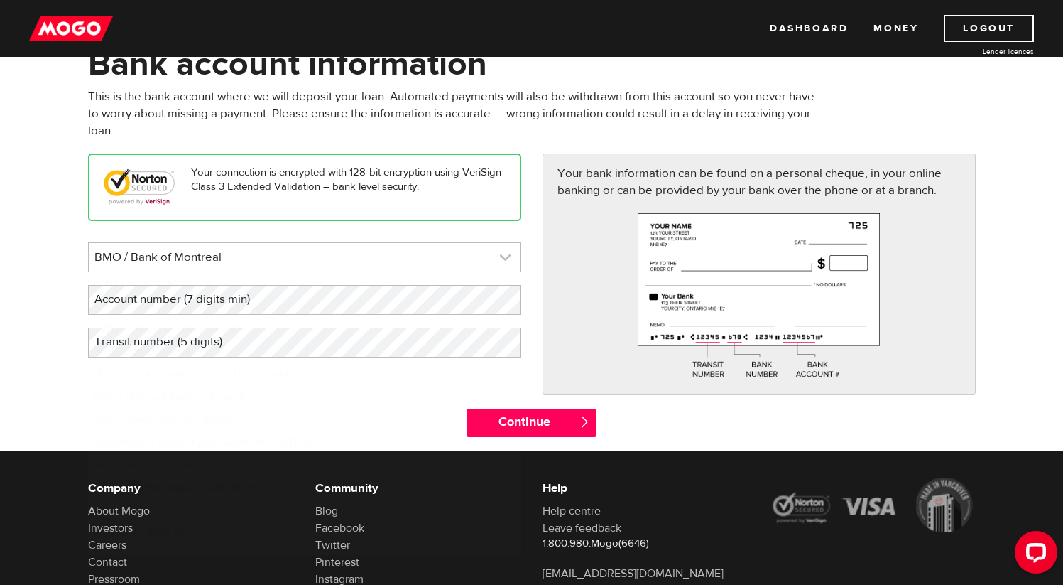
click at [354, 260] on link at bounding box center [305, 257] width 432 height 28
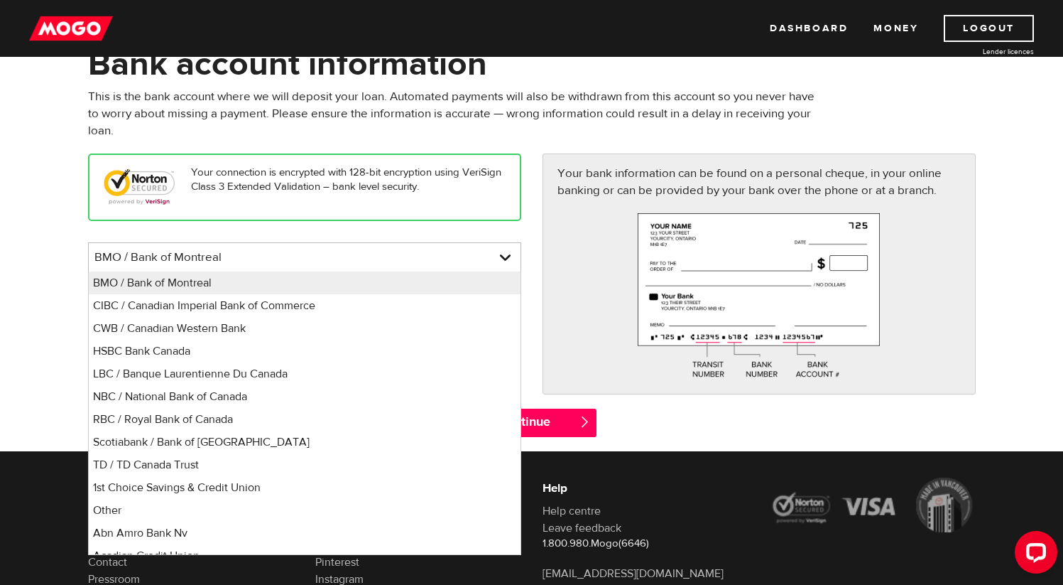
click at [511, 220] on div "Your connection is encrypted with 128-bit encryption using VeriSign Class 3 Ext…" at bounding box center [304, 186] width 433 height 67
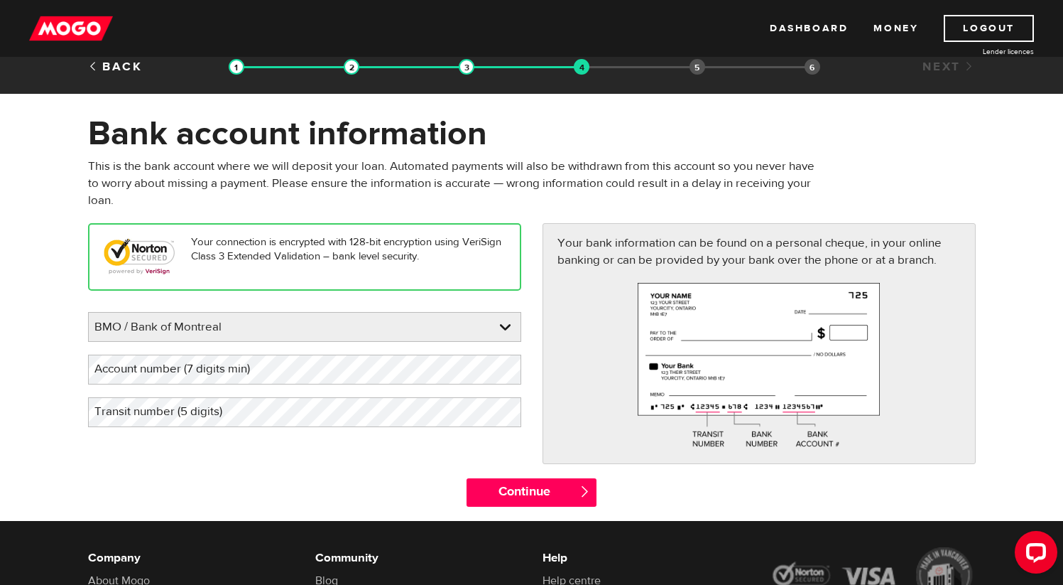
scroll to position [0, 0]
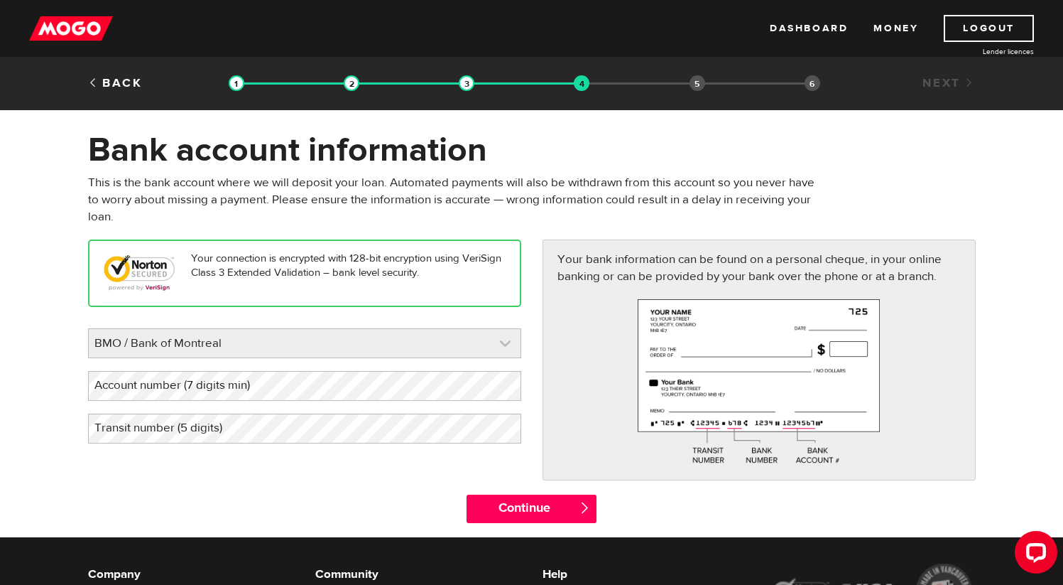
click at [423, 340] on link at bounding box center [305, 343] width 432 height 28
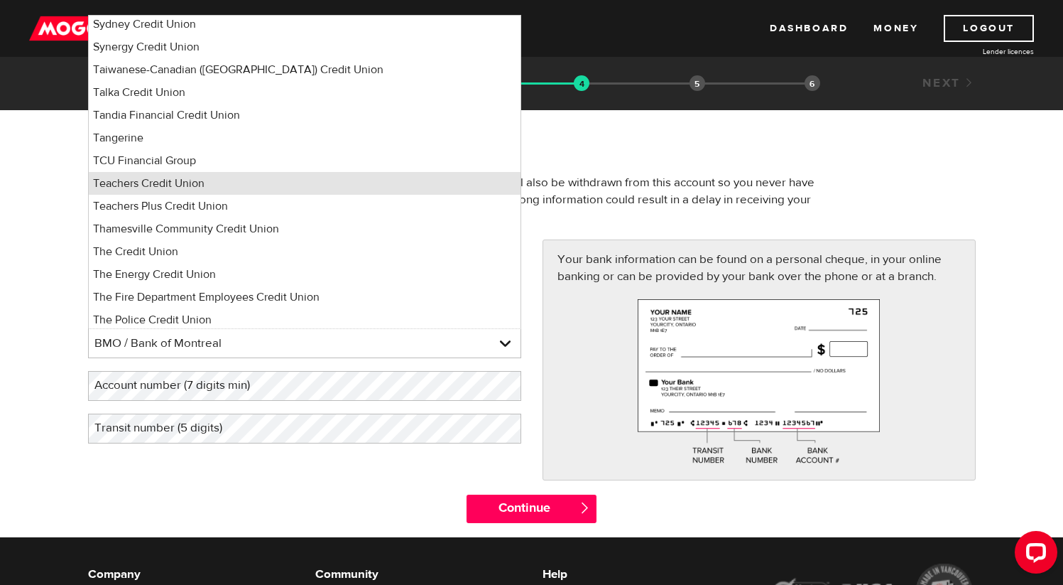
scroll to position [10094, 0]
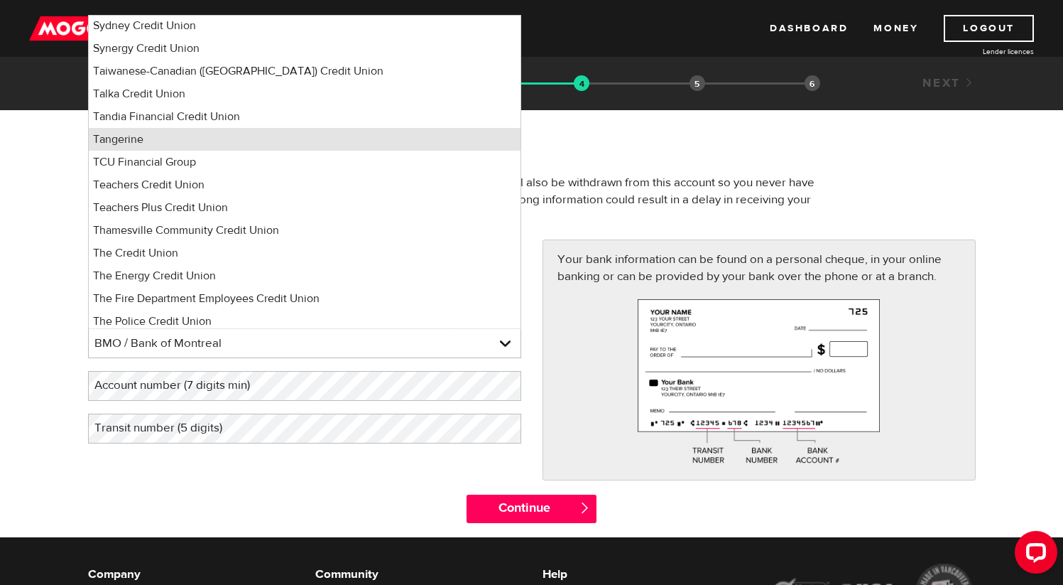
click at [185, 138] on li "Tangerine" at bounding box center [305, 139] width 432 height 23
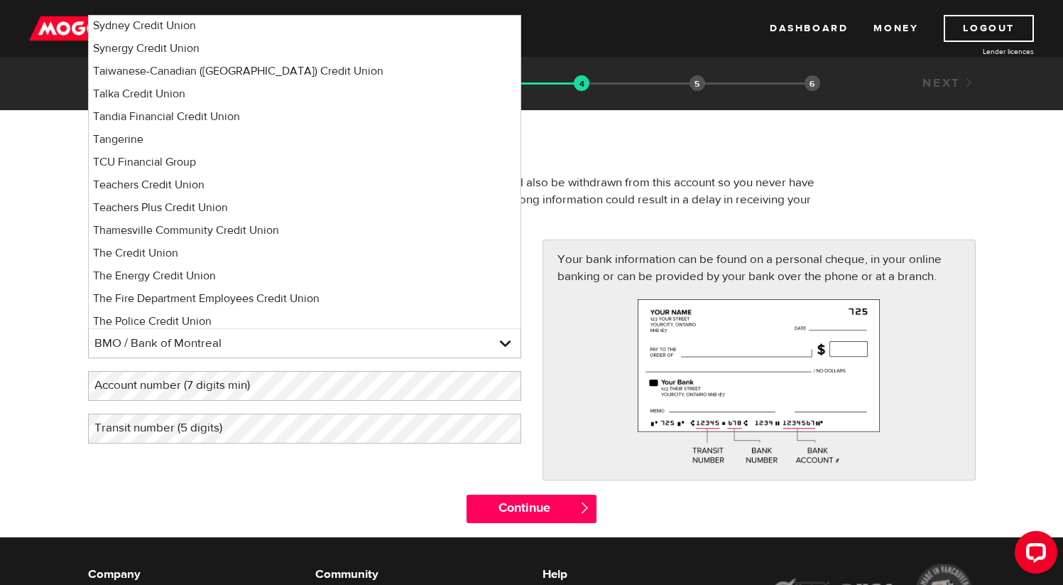
select select "235"
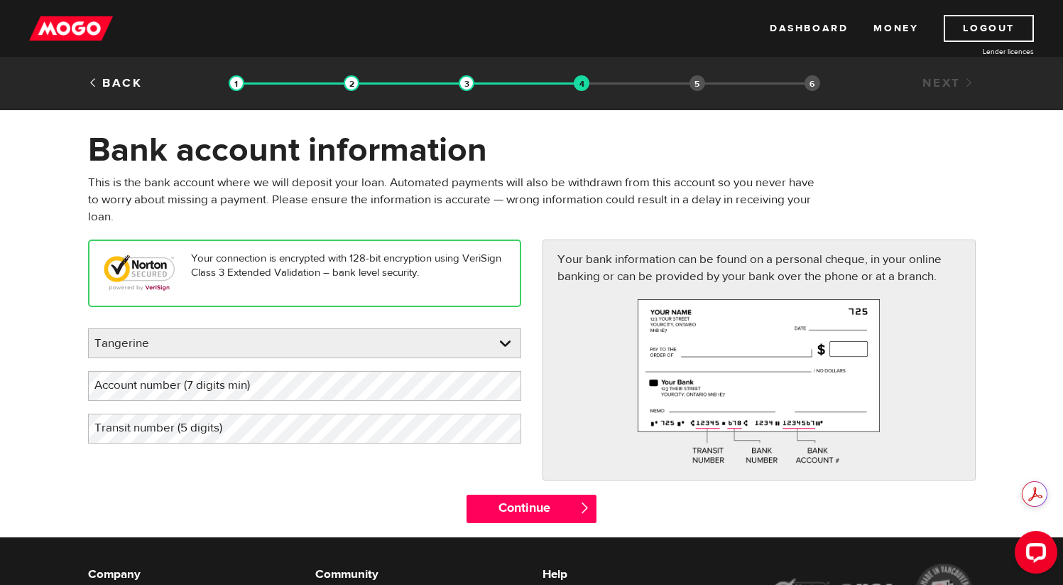
click at [201, 387] on label "Account number (7 digits min)" at bounding box center [183, 385] width 191 height 29
click at [215, 428] on label "Transit number (5 digits)" at bounding box center [169, 427] width 163 height 29
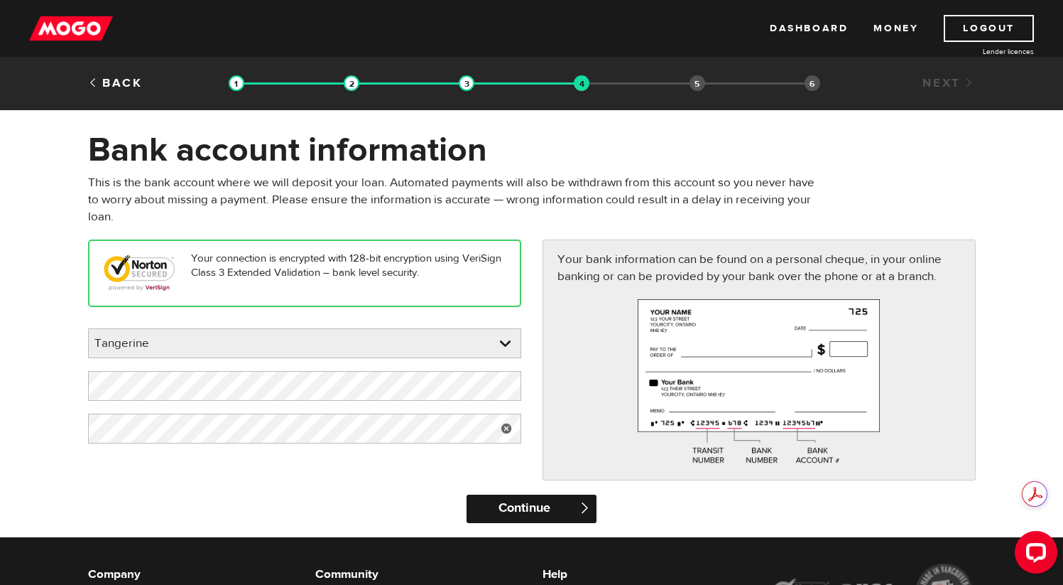
click at [504, 509] on input "Continue" at bounding box center [532, 508] width 130 height 28
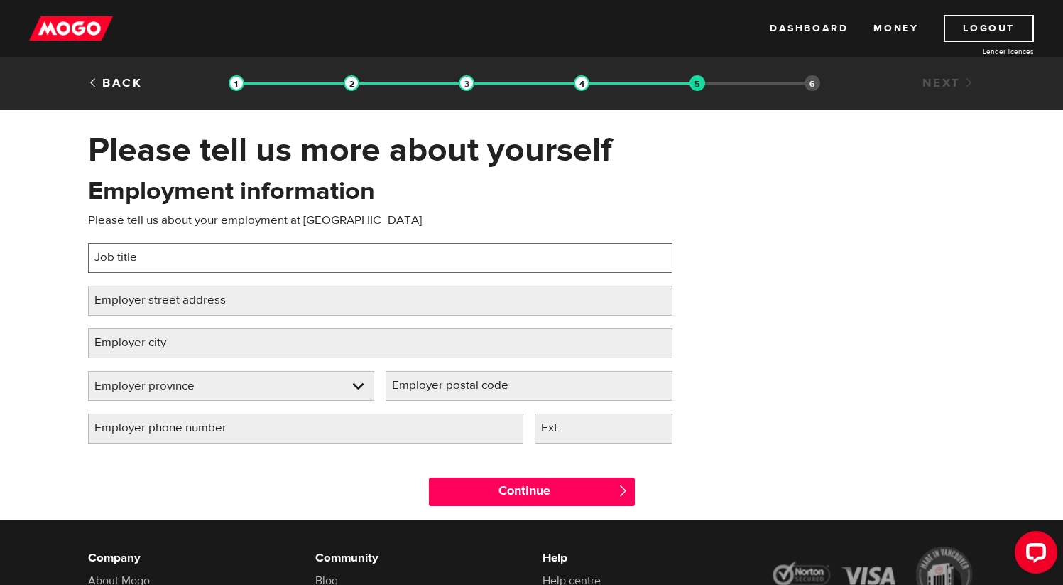
click at [239, 260] on input "Job title" at bounding box center [380, 258] width 585 height 30
type input "A"
click at [210, 259] on input "Audio Visual Technitian" at bounding box center [380, 258] width 585 height 30
type input "Audio Visual Tech"
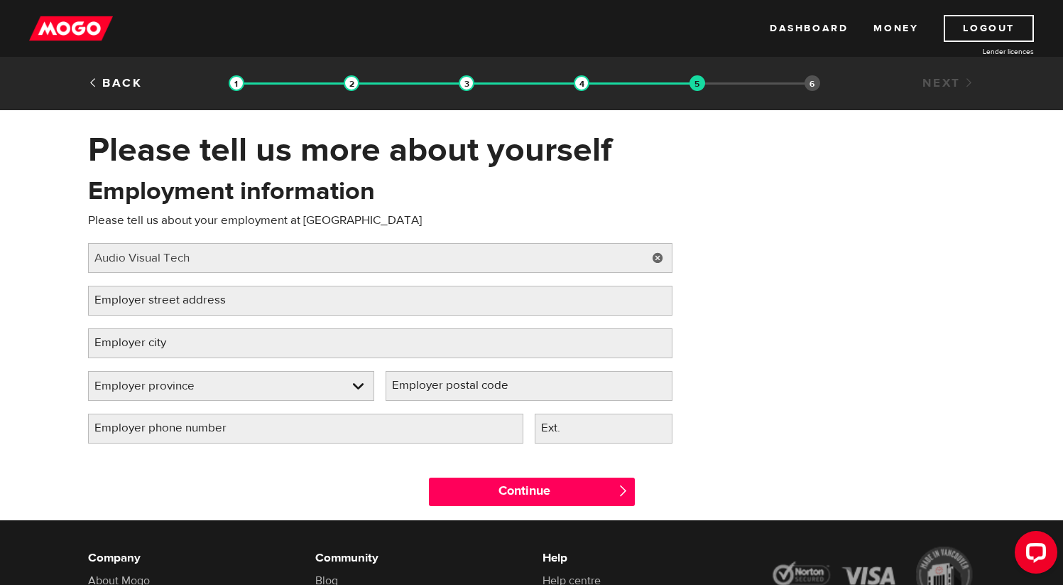
click at [217, 300] on label "Employer street address" at bounding box center [171, 300] width 167 height 29
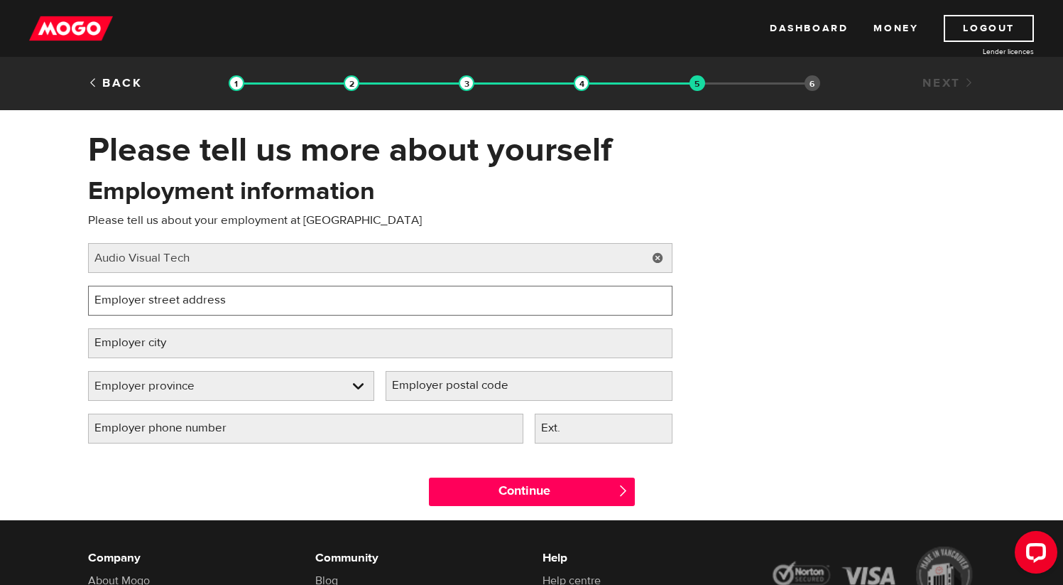
click at [217, 300] on input "Employer street address" at bounding box center [380, 301] width 585 height 30
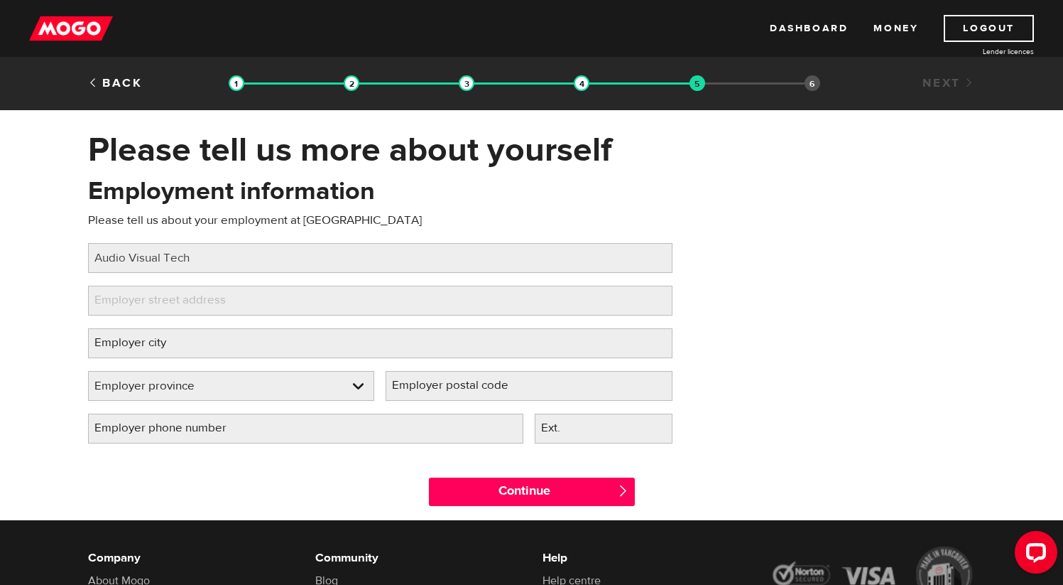
click at [197, 301] on label "Employer street address" at bounding box center [171, 300] width 167 height 29
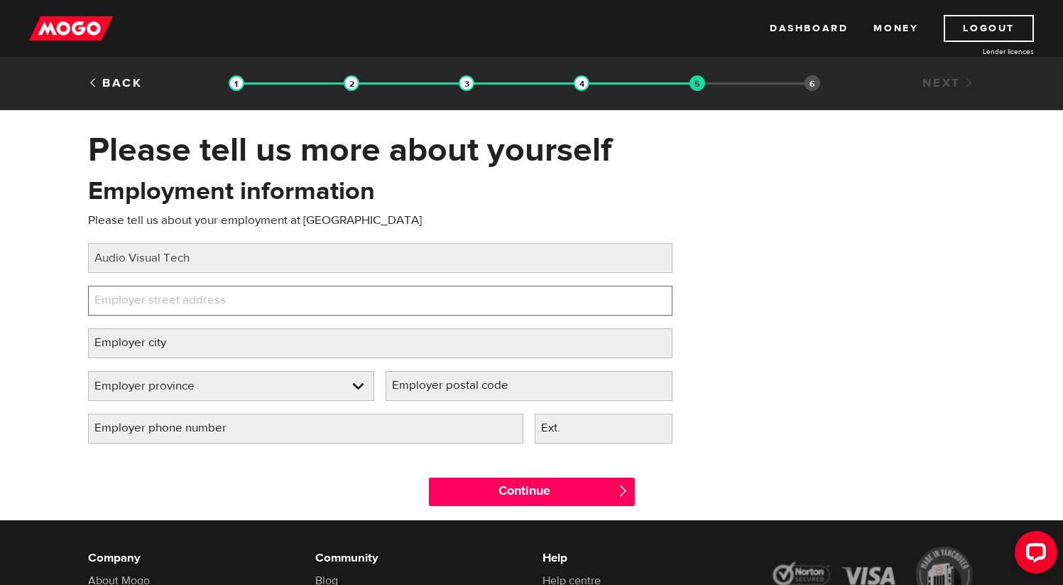
click at [197, 301] on input "Employer street address" at bounding box center [380, 301] width 585 height 30
paste input "St"
type input "S"
paste input "St"
type input "S"
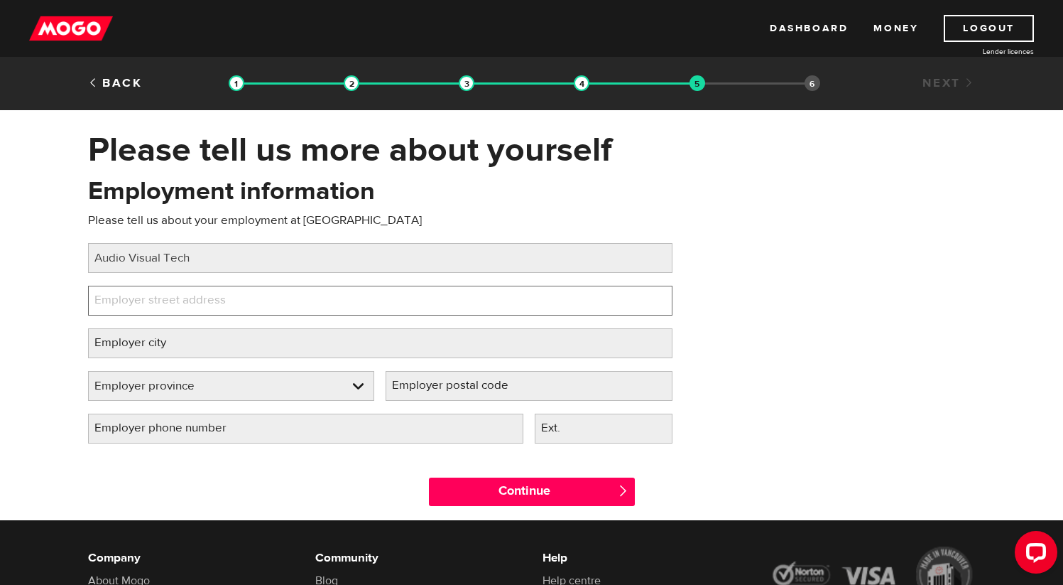
paste input "111 Wellington St, Ottawa, ON K1A 0A2, Canada"
type input "111 Wellington St, Ottawa, ON K1A 0A2, Canada"
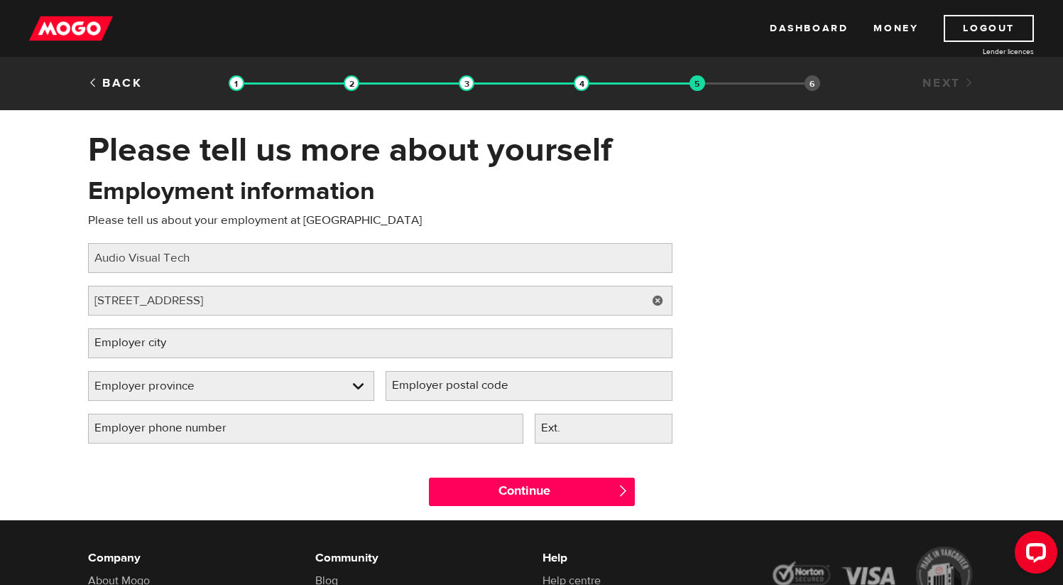
click at [175, 344] on label "Employer city" at bounding box center [141, 342] width 107 height 29
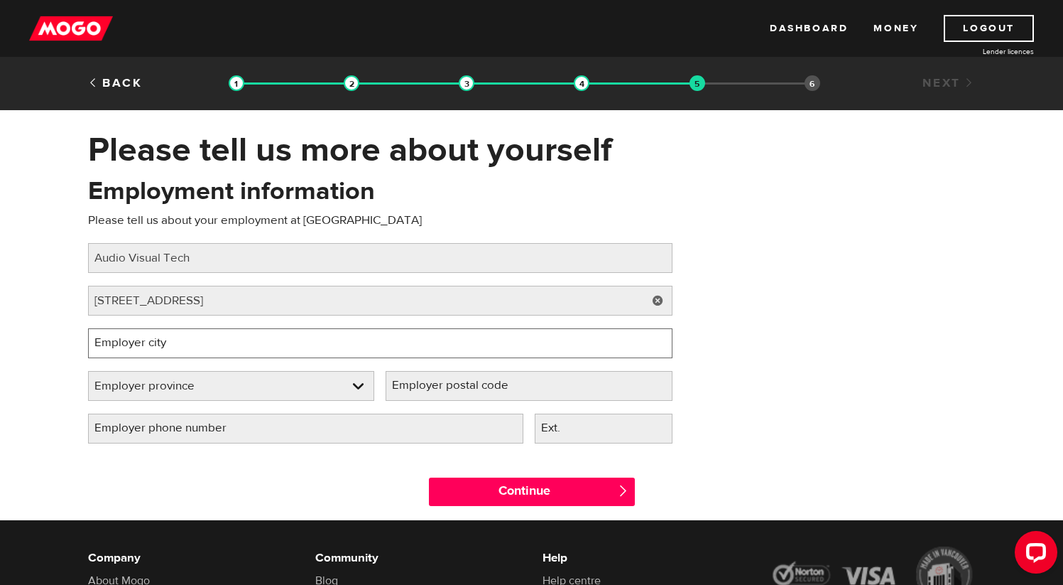
click at [175, 344] on input "Employer city" at bounding box center [380, 343] width 585 height 30
type input "Ottawa"
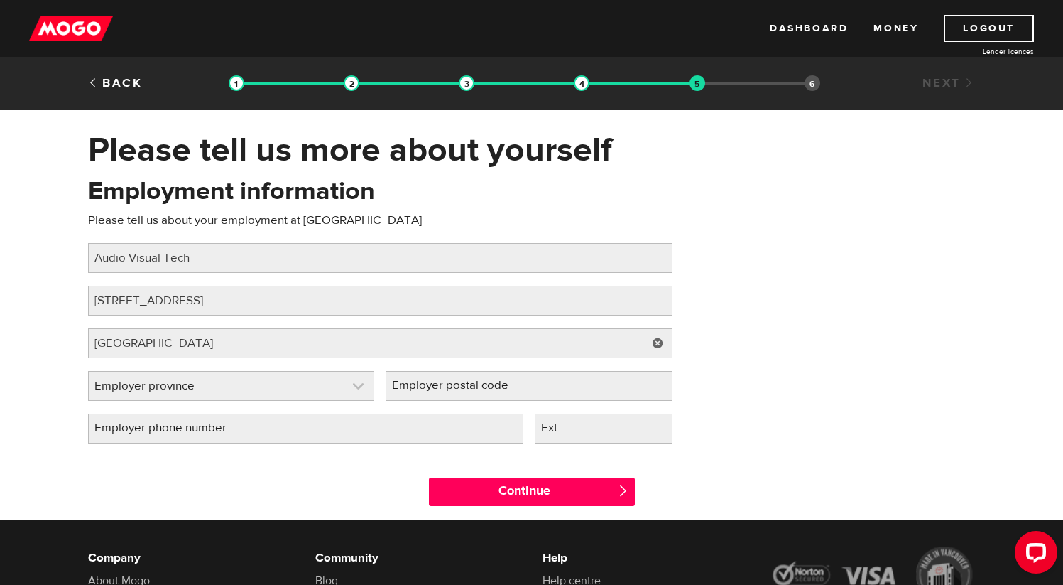
click at [191, 378] on link at bounding box center [232, 385] width 286 height 28
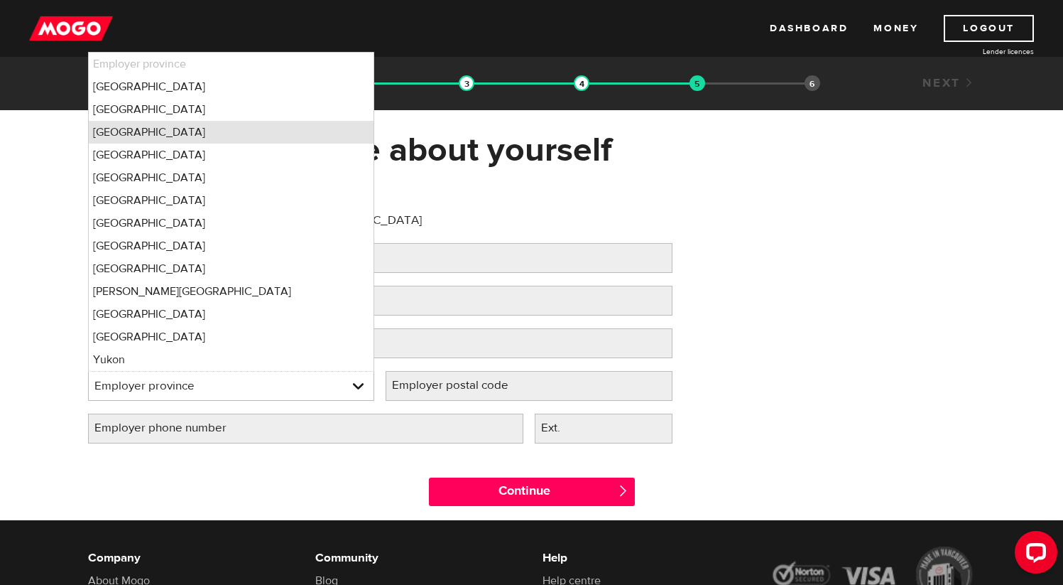
drag, startPoint x: 173, startPoint y: 231, endPoint x: 164, endPoint y: 139, distance: 92.0
click at [164, 139] on ul "Employer province Alberta British Columbia Ontario Manitoba New Brunswick Newfo…" at bounding box center [231, 212] width 287 height 320
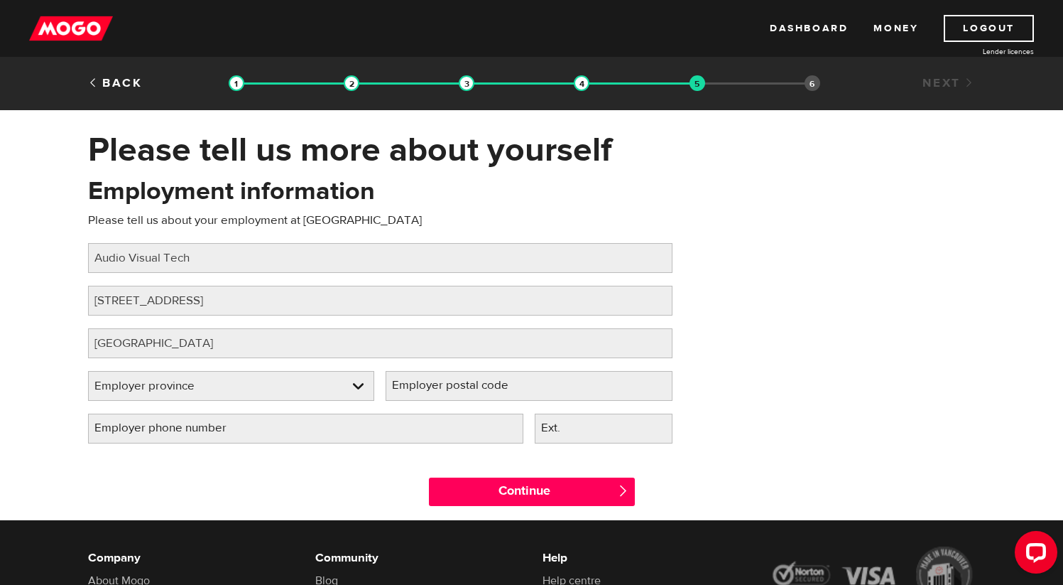
click at [164, 139] on div "Please tell us more about yourself Oops! Please review the areas highlighted be…" at bounding box center [531, 324] width 909 height 391
click at [302, 373] on link at bounding box center [232, 385] width 286 height 28
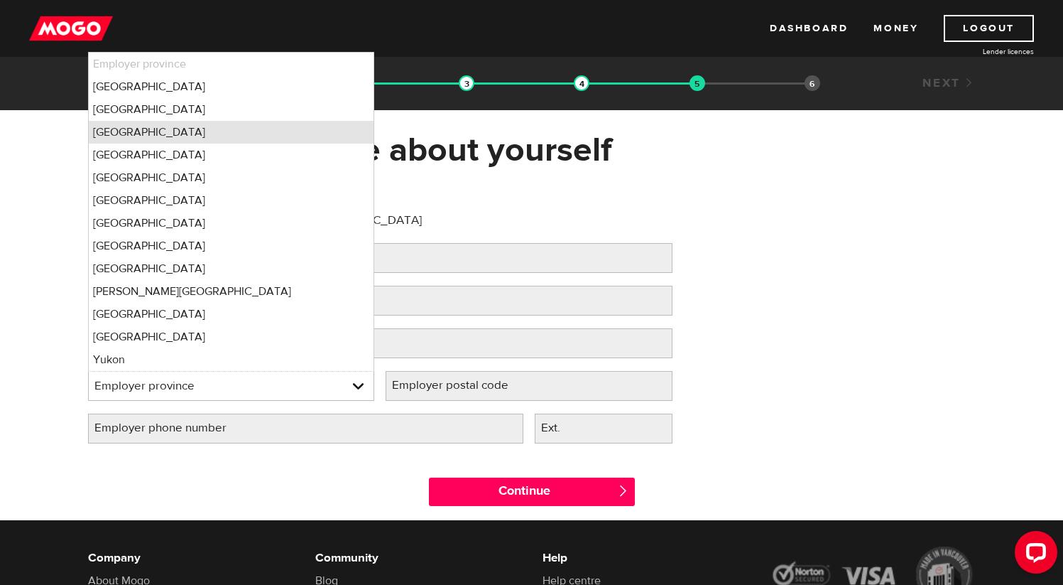
click at [131, 134] on li "Ontario" at bounding box center [232, 132] width 286 height 23
select select "ON"
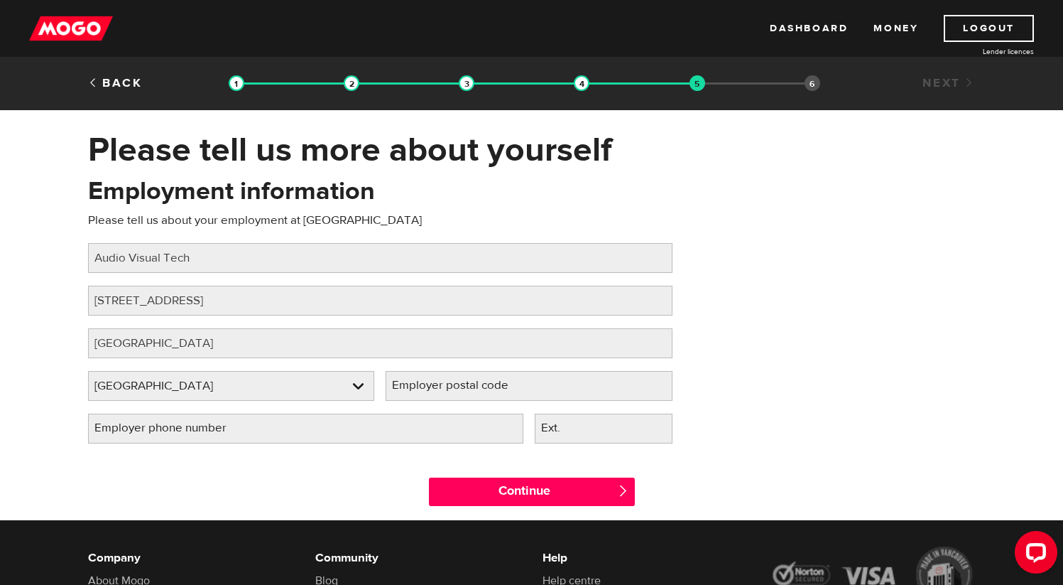
click at [489, 401] on div "Employer postal code Please fill in your employer's postal code" at bounding box center [529, 392] width 298 height 43
click at [489, 389] on label "Employer postal code" at bounding box center [462, 385] width 152 height 29
click at [489, 389] on input "Employer postal code" at bounding box center [529, 386] width 287 height 30
type input "K2A1G5"
click at [228, 432] on label "Employer phone number" at bounding box center [172, 427] width 168 height 29
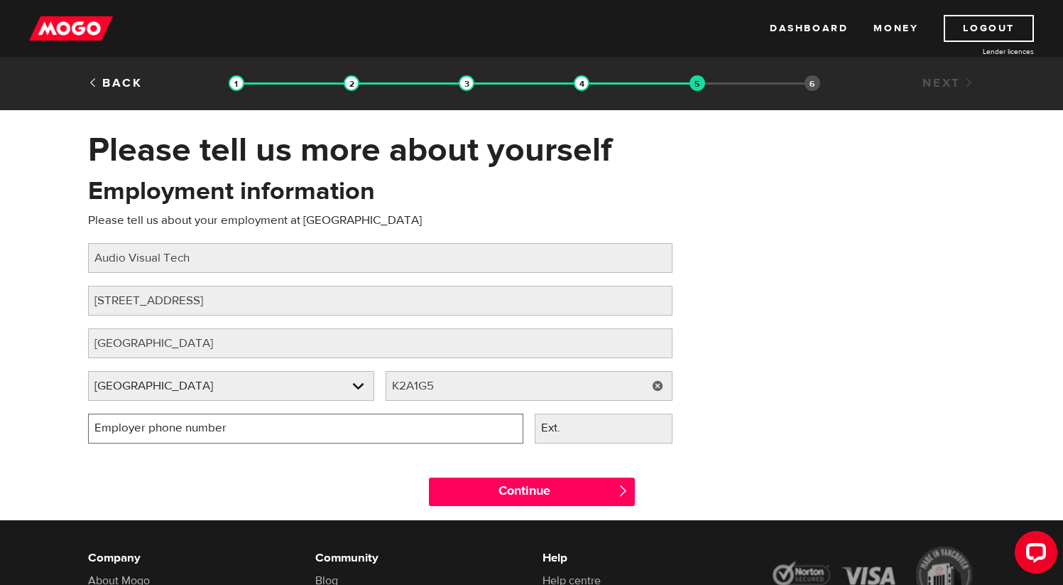
click at [228, 432] on input "Employer phone number" at bounding box center [305, 428] width 435 height 30
type input "(613) 879-6136"
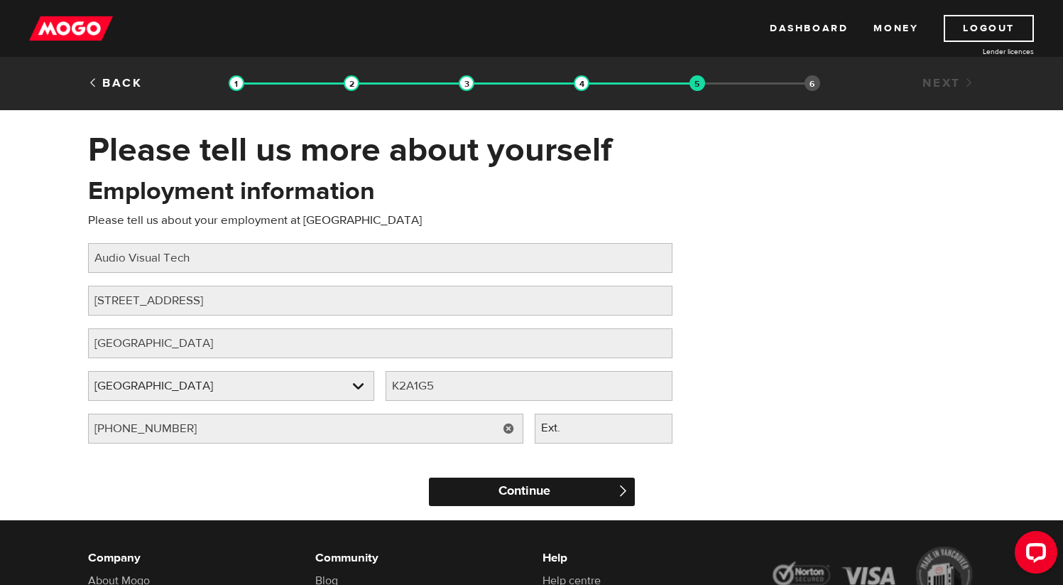
click at [531, 496] on input "Continue" at bounding box center [532, 491] width 206 height 28
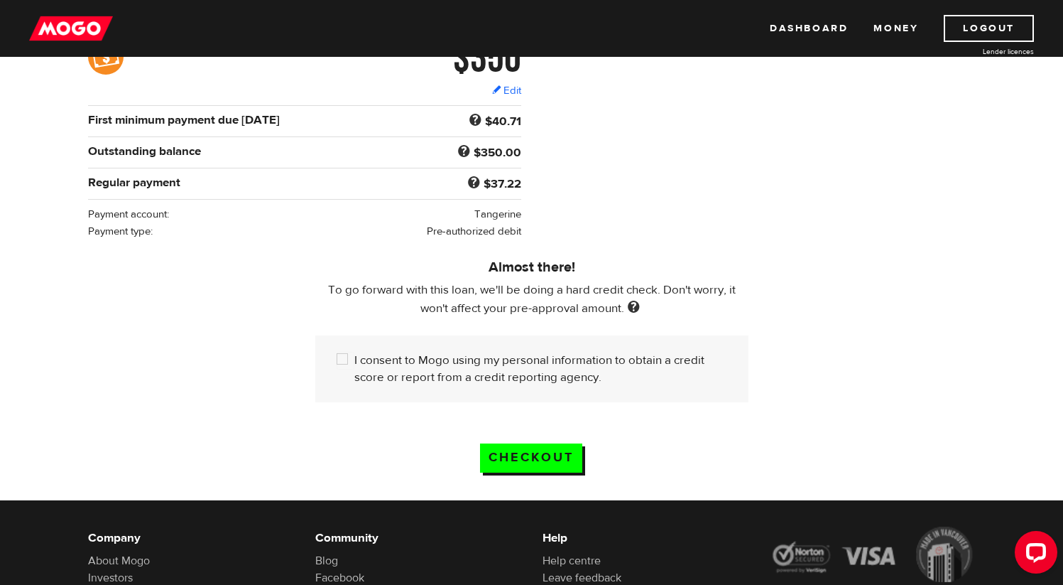
scroll to position [263, 0]
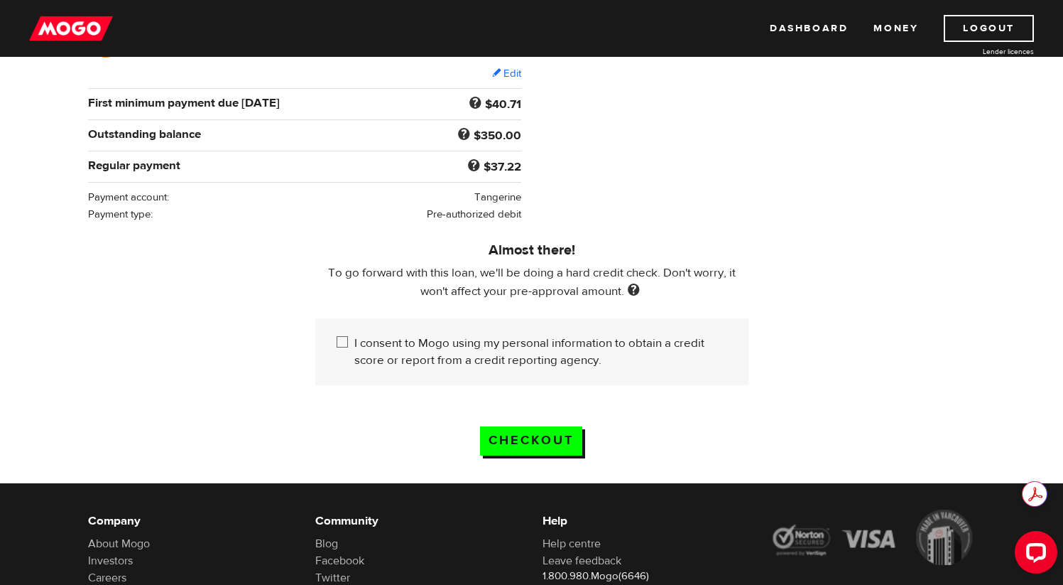
click at [344, 341] on input "I consent to Mogo using my personal information to obtain a credit score or rep…" at bounding box center [346, 344] width 18 height 18
checkbox input "true"
click at [533, 450] on input "Checkout" at bounding box center [531, 440] width 102 height 29
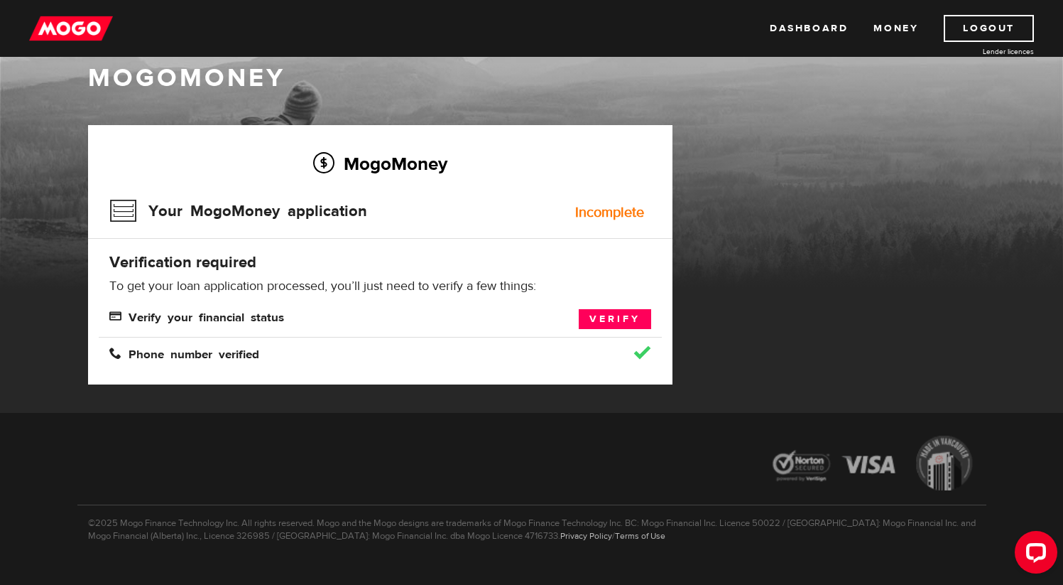
scroll to position [31, 0]
click at [599, 319] on link "Verify" at bounding box center [615, 318] width 72 height 20
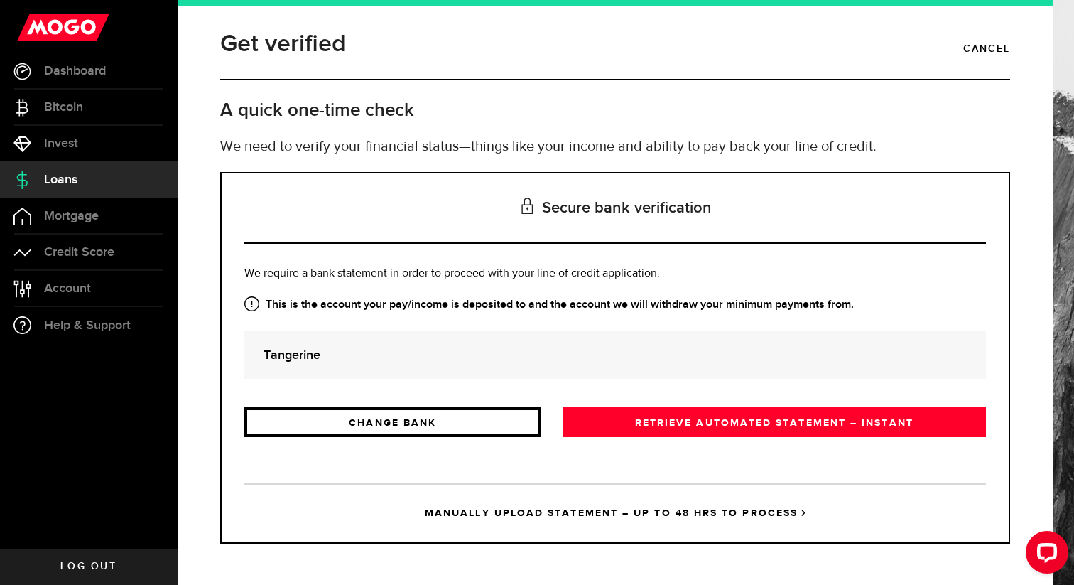
click at [406, 419] on link "CHANGE BANK" at bounding box center [392, 422] width 297 height 30
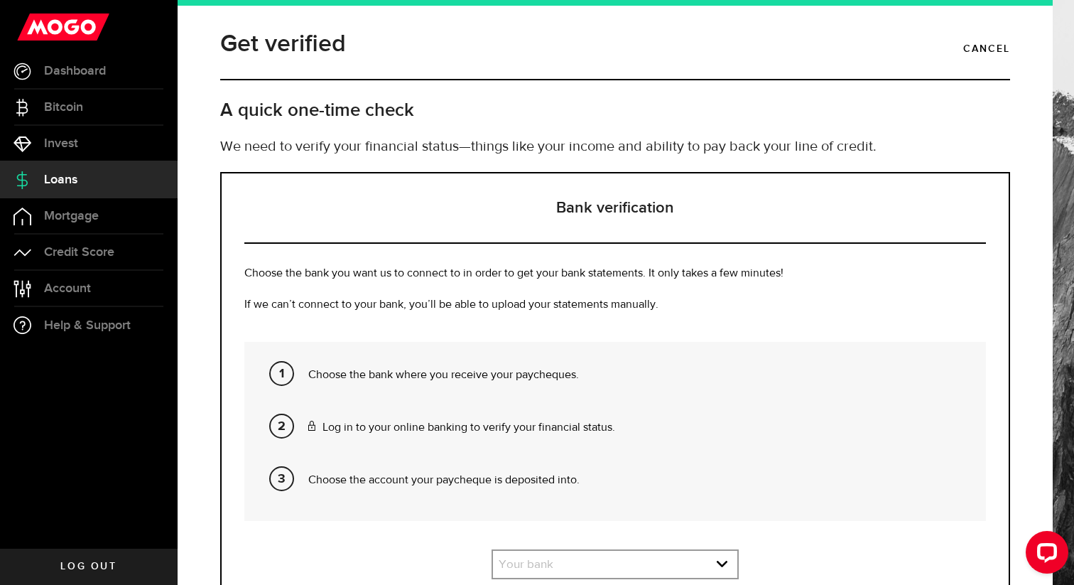
scroll to position [135, 0]
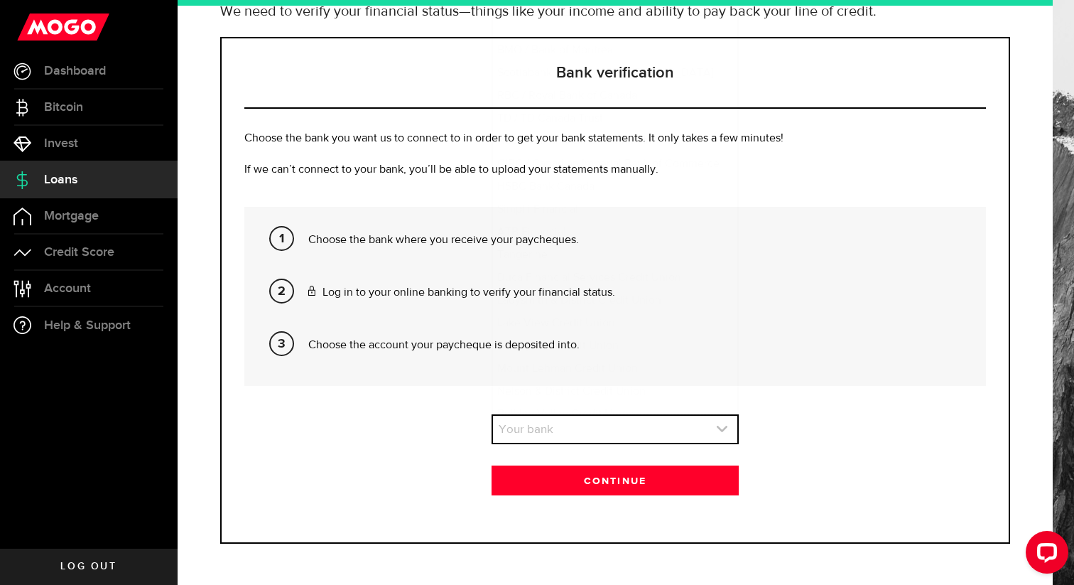
click at [588, 422] on link "expand select" at bounding box center [615, 429] width 244 height 27
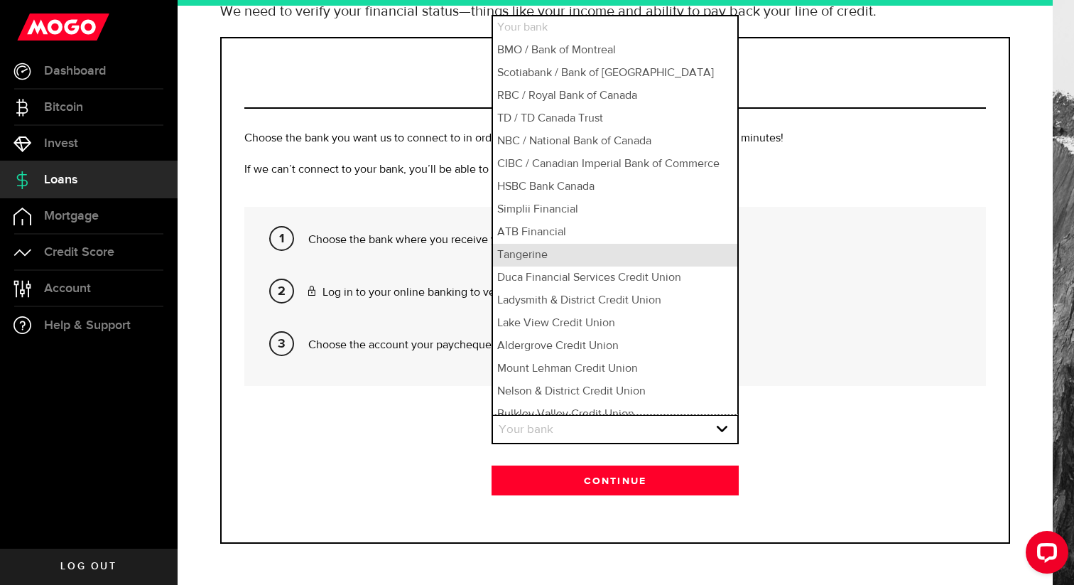
scroll to position [11, 0]
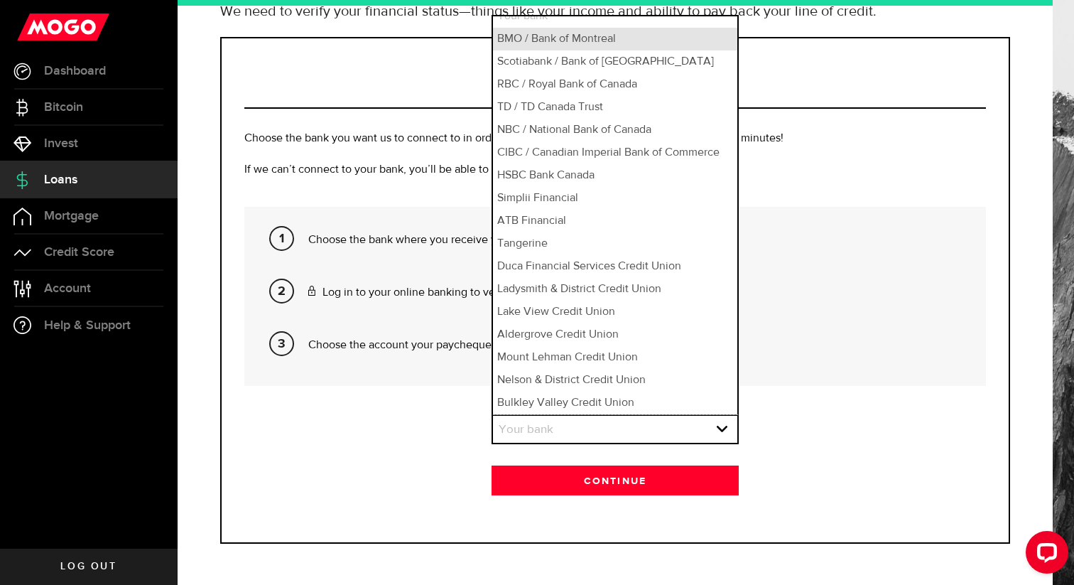
click at [567, 40] on li "BMO / Bank of Montreal" at bounding box center [615, 39] width 244 height 23
select select "1"
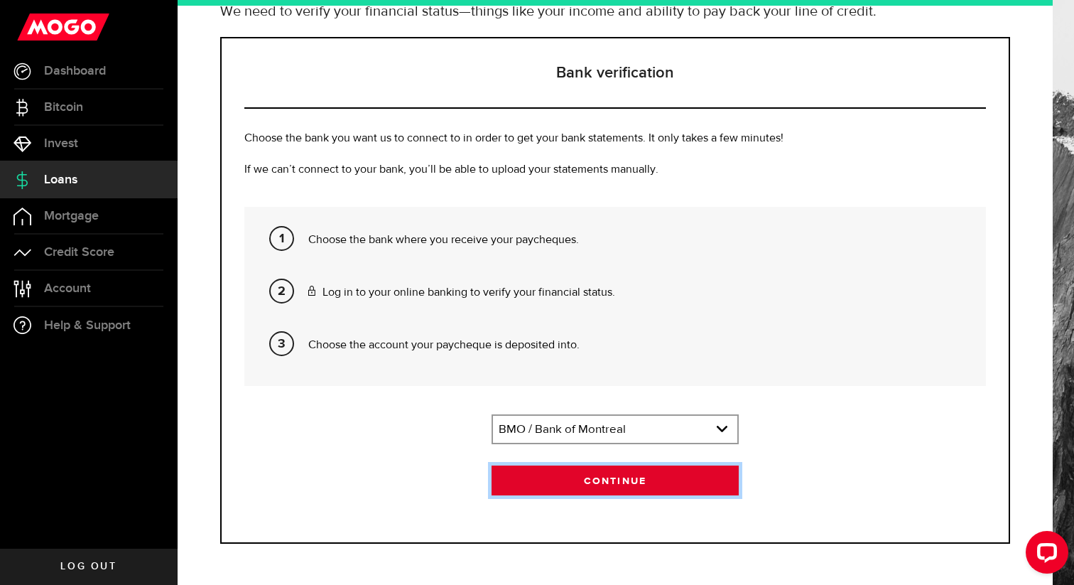
click at [606, 487] on button "Continue" at bounding box center [615, 480] width 247 height 30
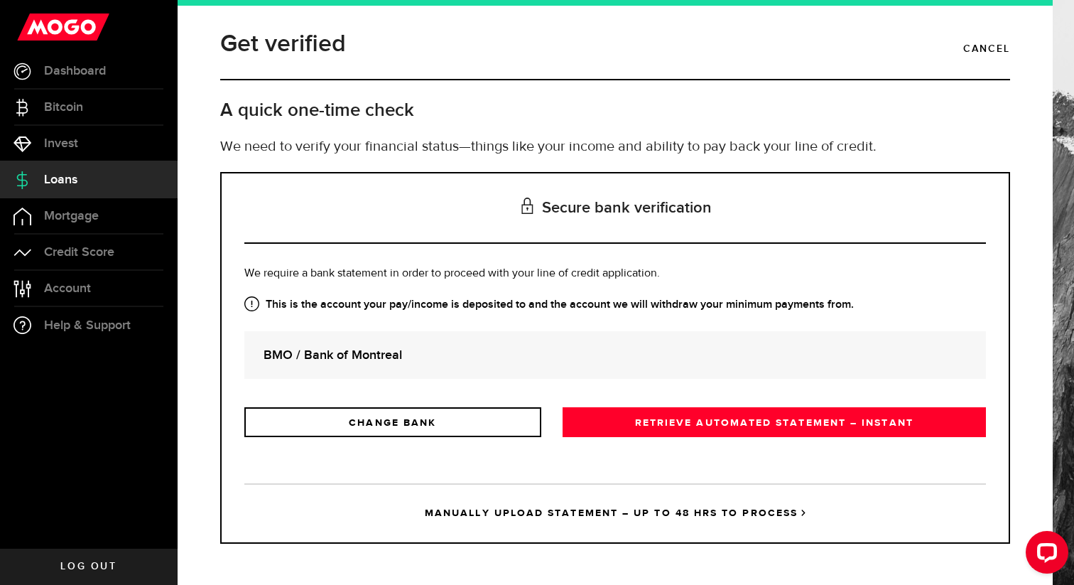
scroll to position [0, 0]
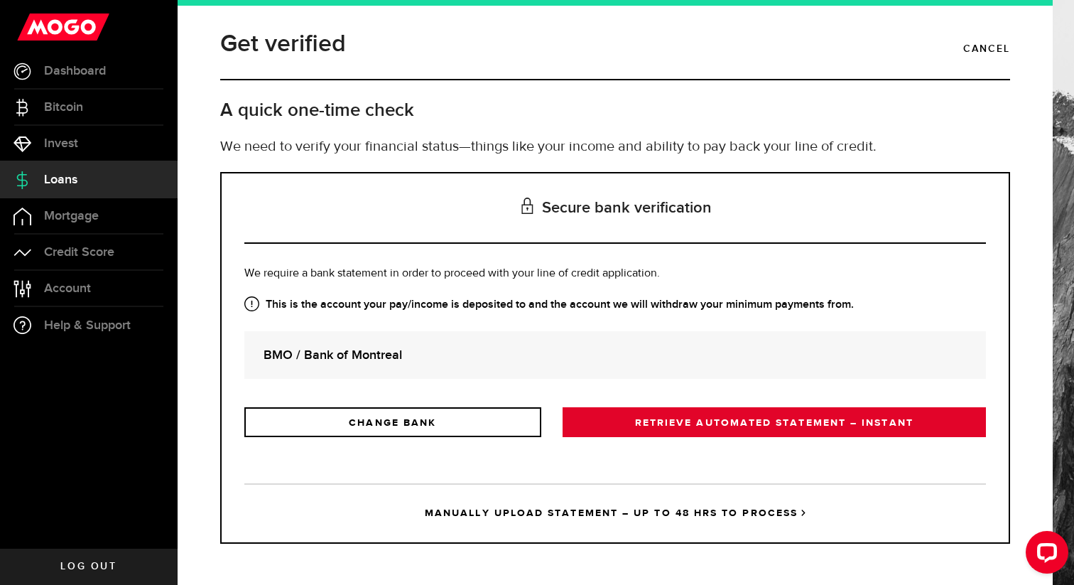
click at [671, 427] on link "RETRIEVE AUTOMATED STATEMENT – INSTANT" at bounding box center [774, 422] width 423 height 30
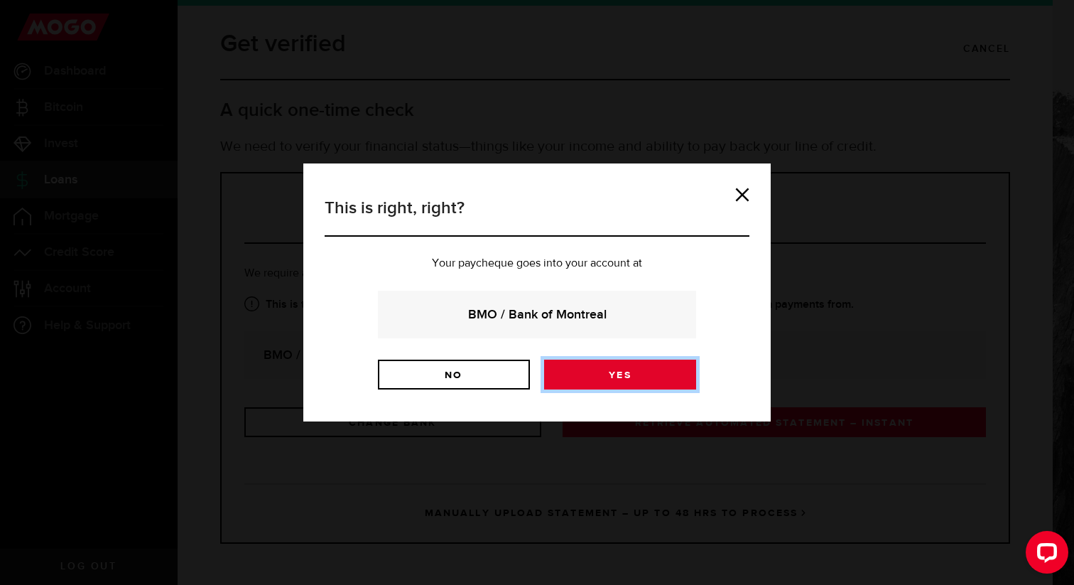
click at [607, 375] on link "Yes" at bounding box center [620, 374] width 152 height 30
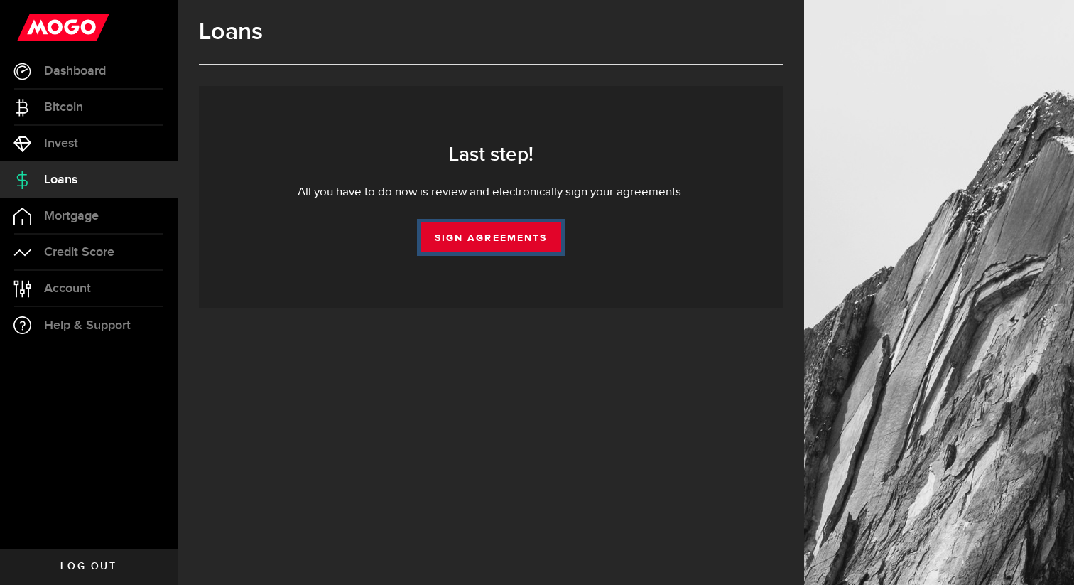
click at [484, 240] on link "Sign Agreements" at bounding box center [491, 237] width 141 height 30
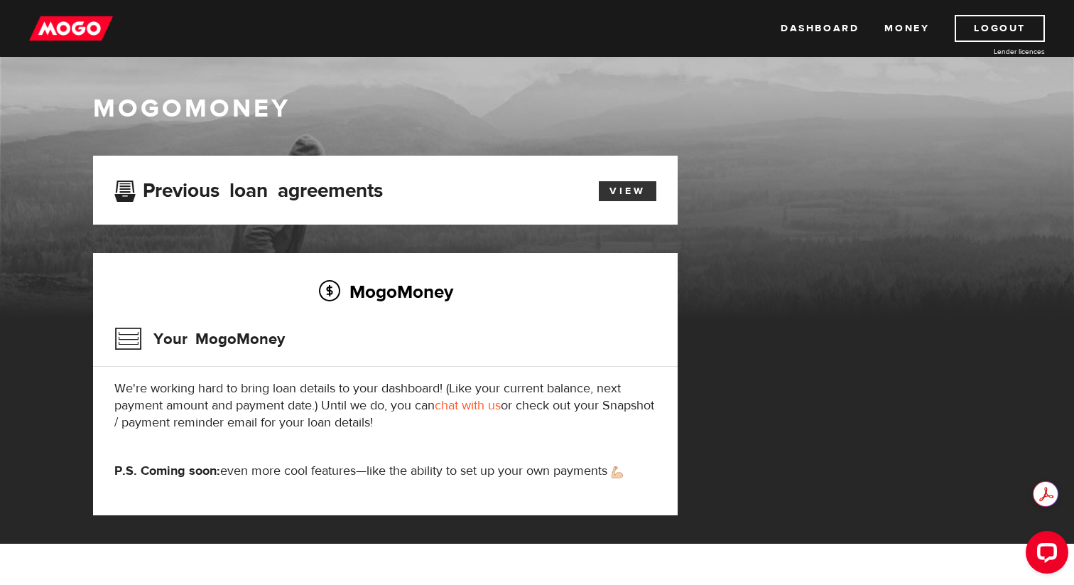
click at [631, 190] on link "View" at bounding box center [628, 191] width 58 height 20
click at [810, 28] on link "Dashboard" at bounding box center [820, 28] width 78 height 27
